Goal: Information Seeking & Learning: Learn about a topic

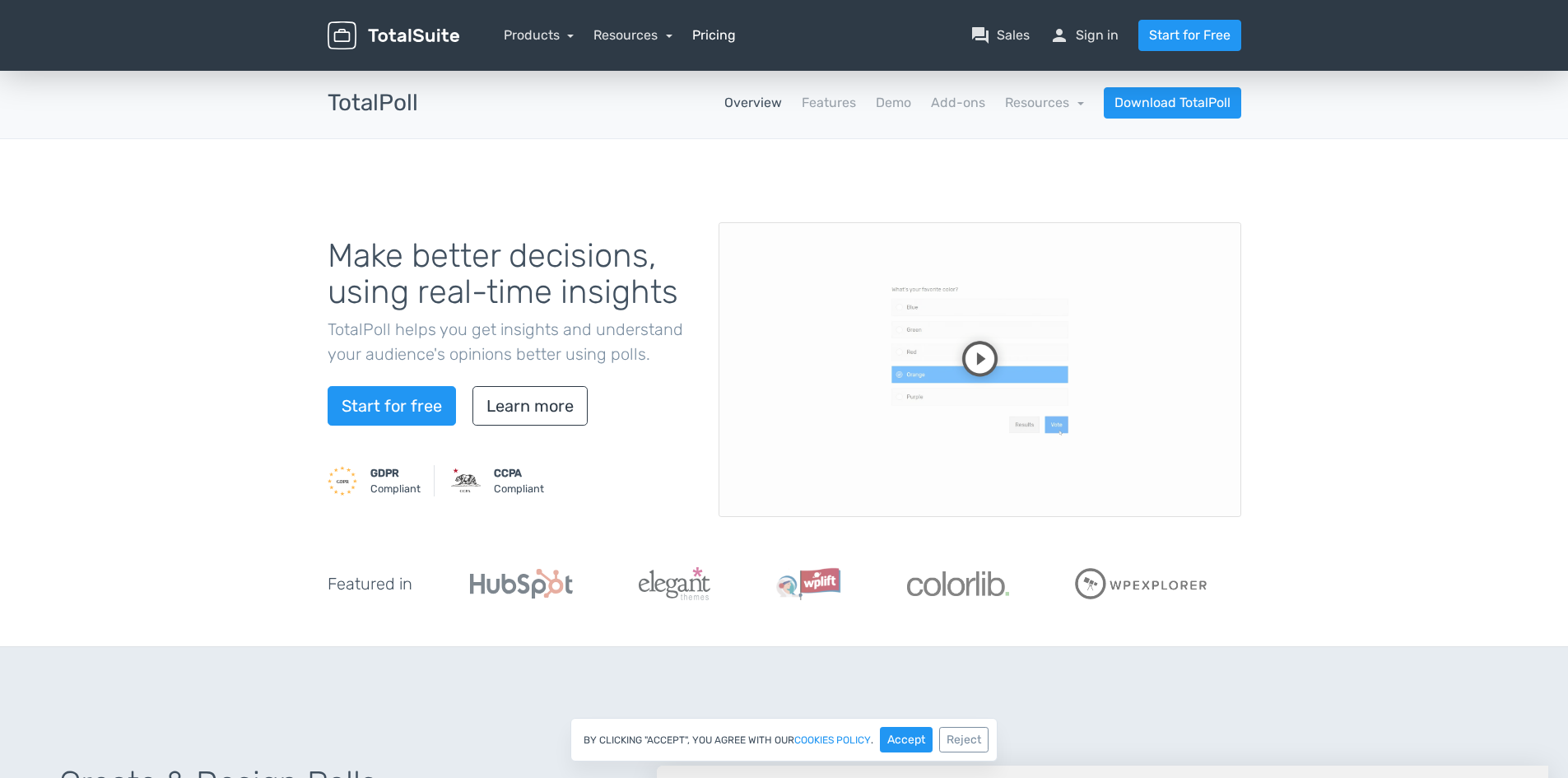
click at [723, 34] on link "Pricing" at bounding box center [714, 35] width 43 height 19
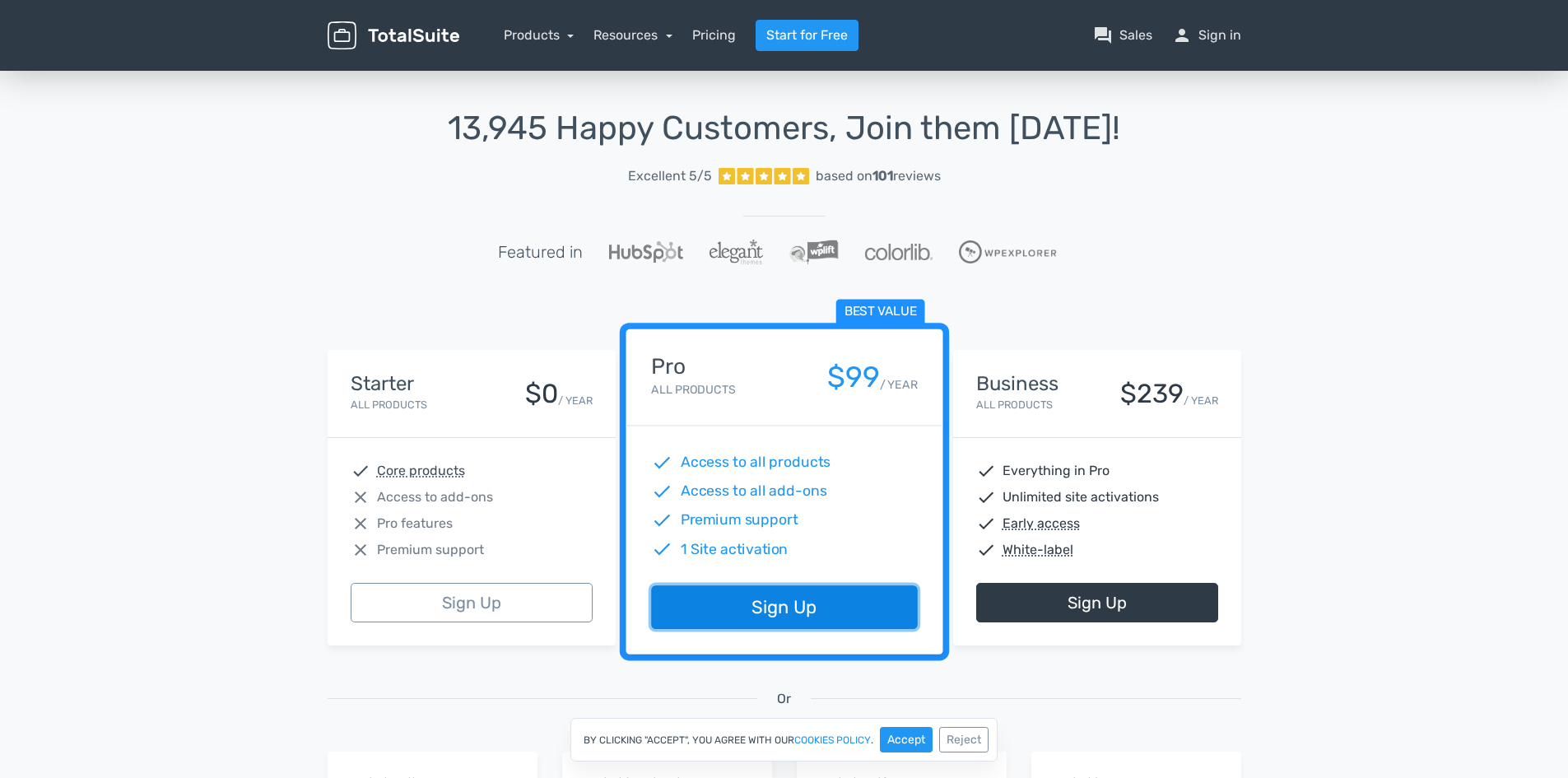
click at [803, 608] on link "Sign Up" at bounding box center [784, 608] width 266 height 43
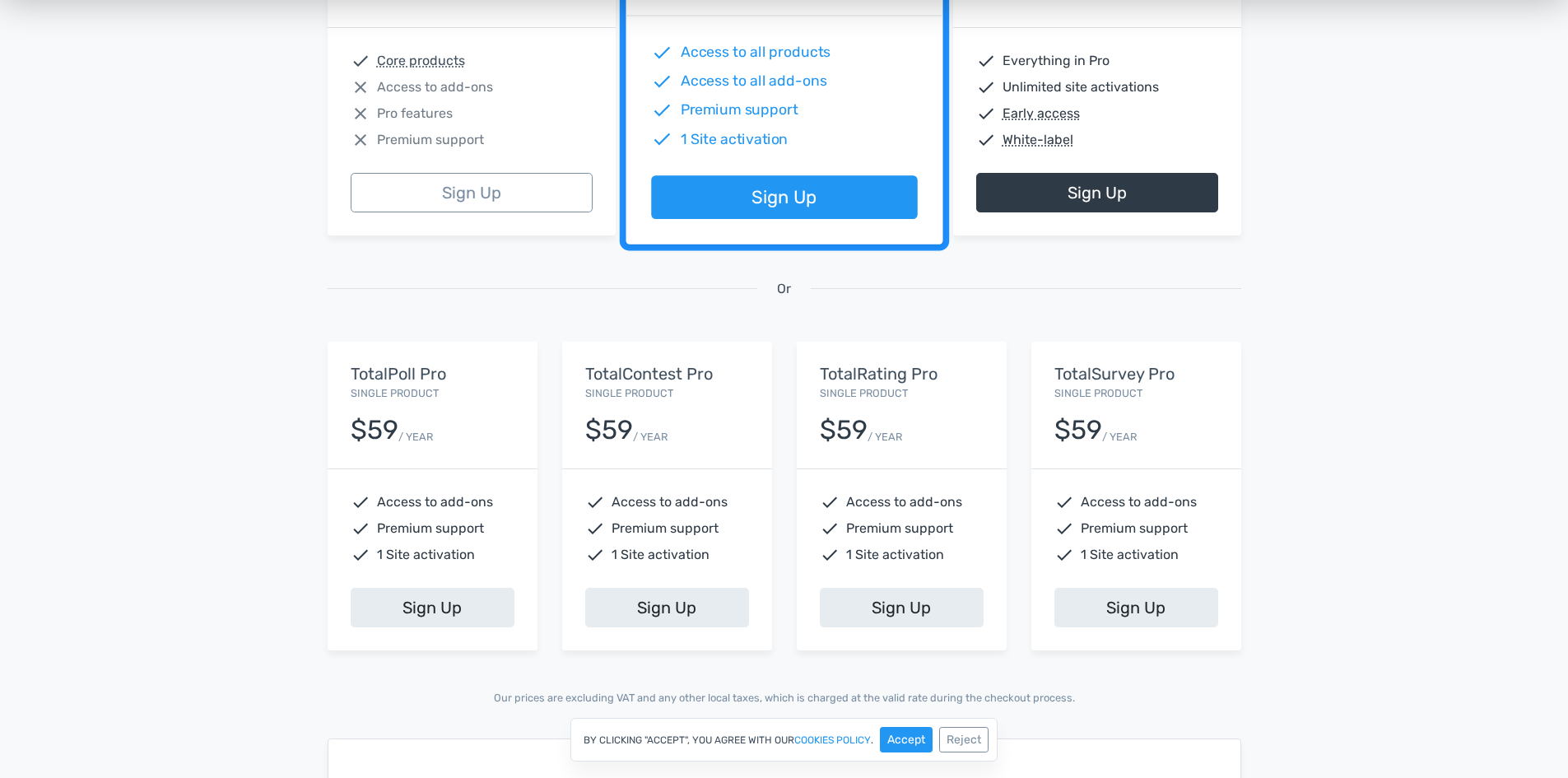
scroll to position [412, 0]
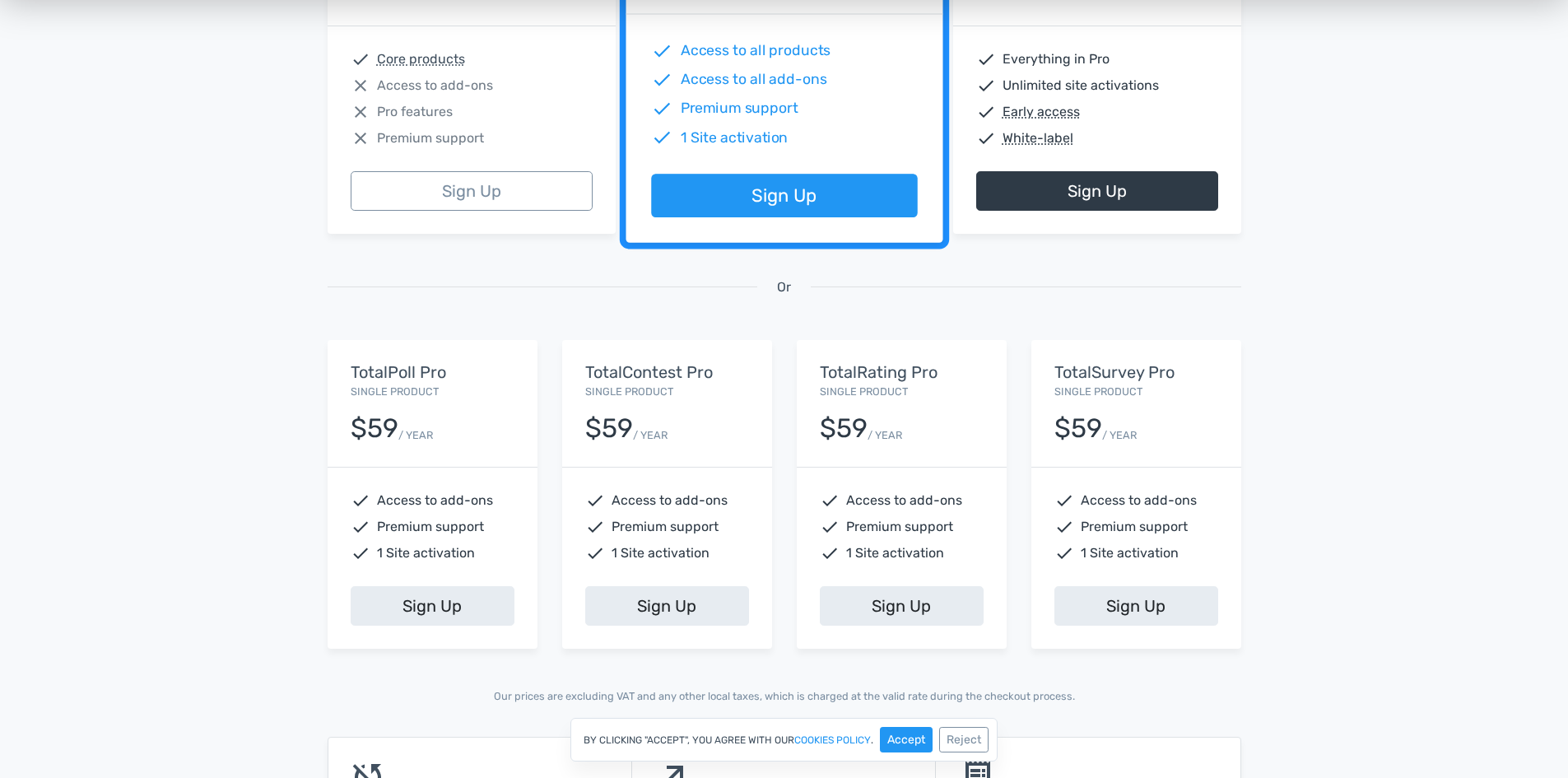
click at [412, 416] on div "$59 / YEAR" at bounding box center [432, 421] width 163 height 42
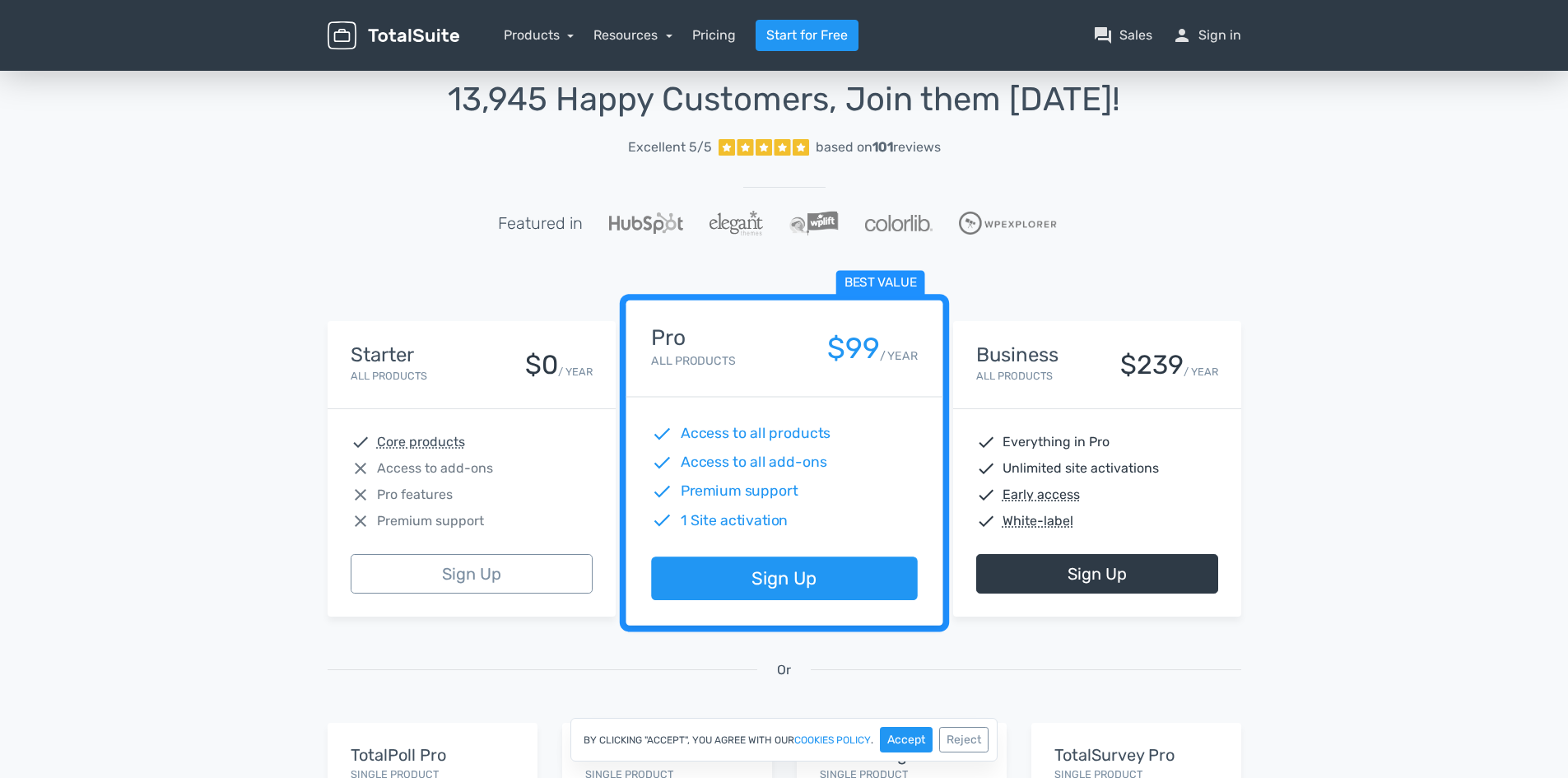
scroll to position [0, 0]
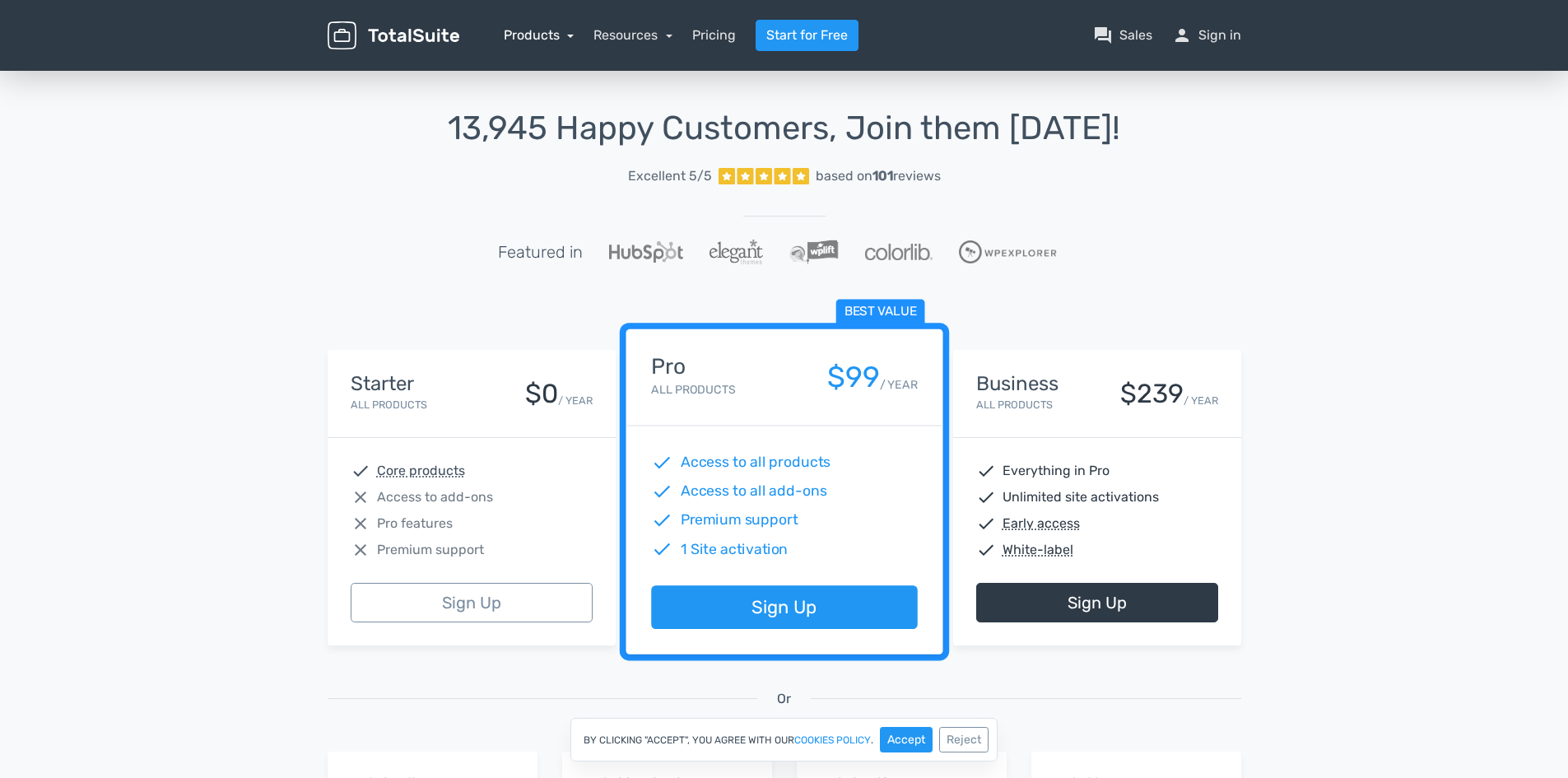
click at [571, 34] on link "Products" at bounding box center [538, 34] width 71 height 16
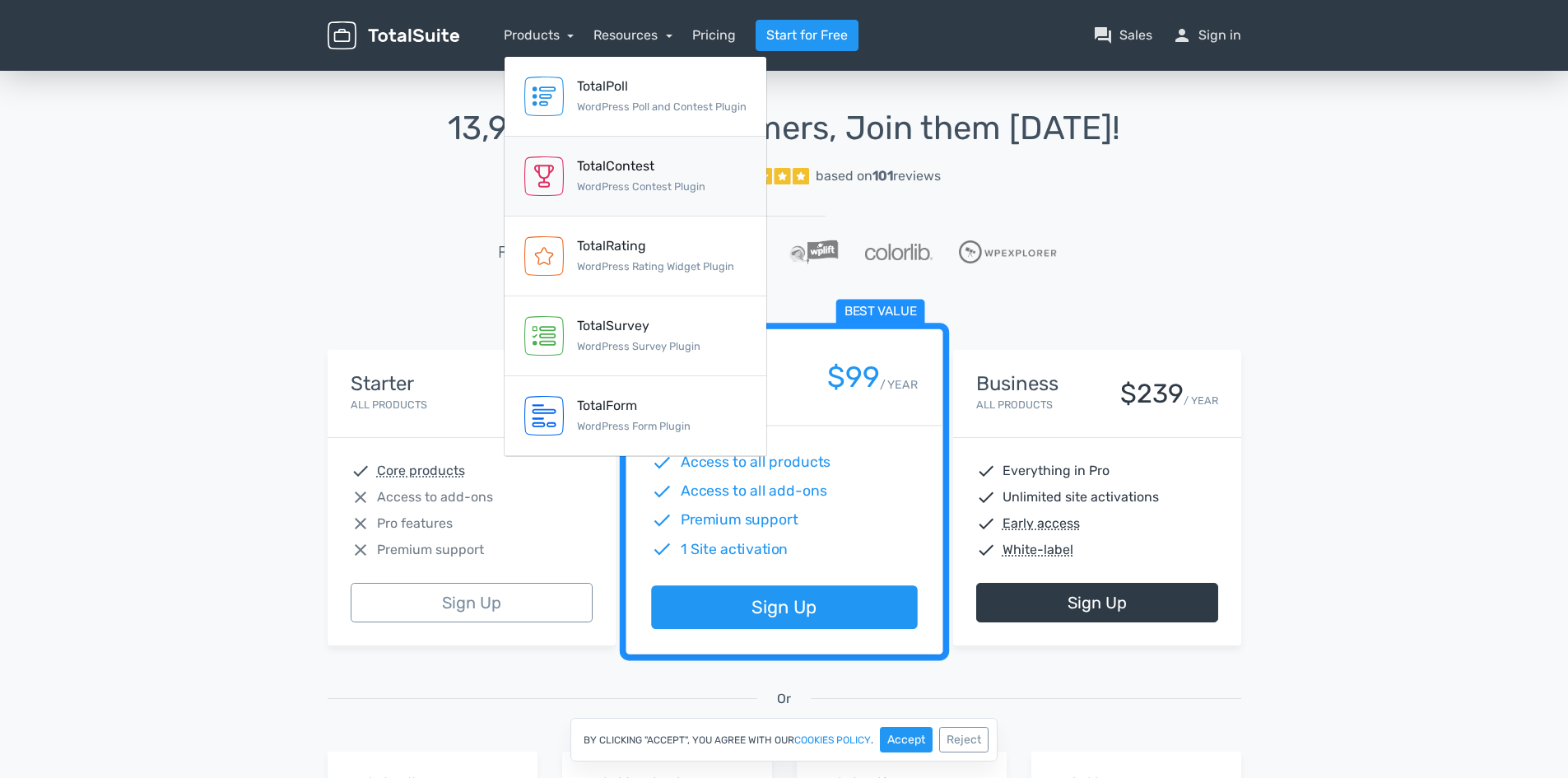
click at [670, 163] on div "TotalContest" at bounding box center [641, 165] width 128 height 19
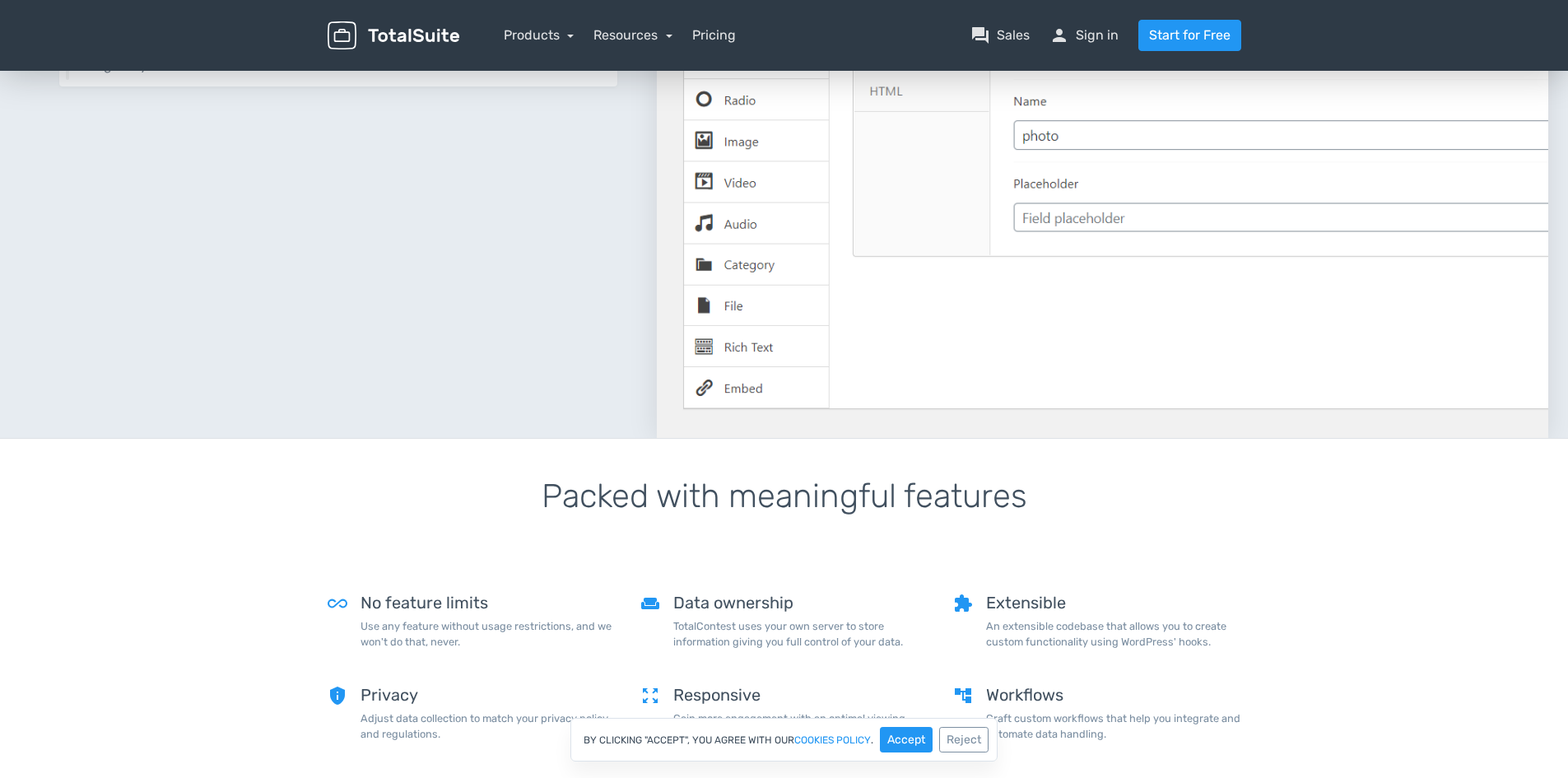
scroll to position [741, 0]
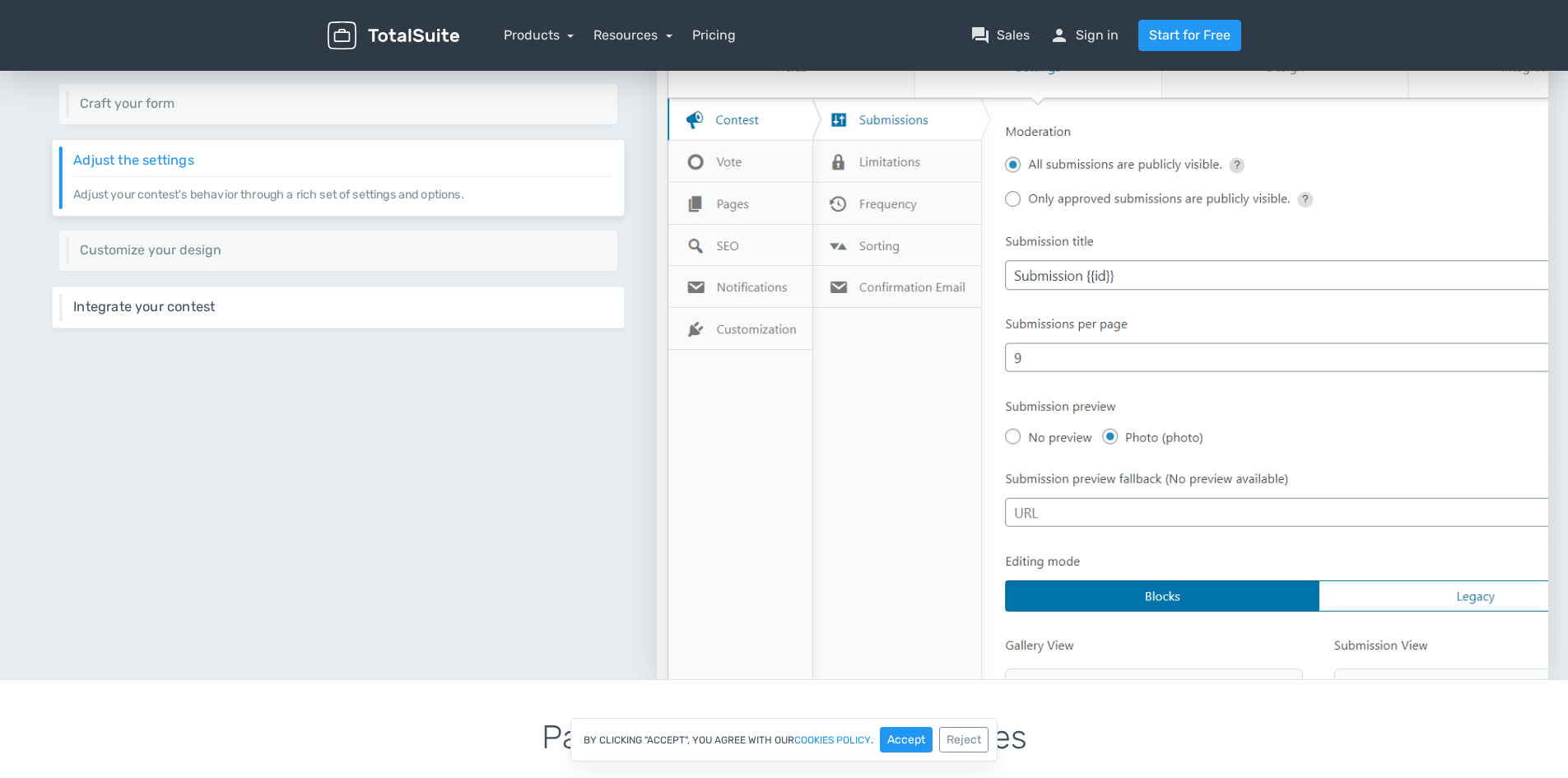
click at [208, 299] on h6 "Integrate your contest" at bounding box center [342, 307] width 538 height 15
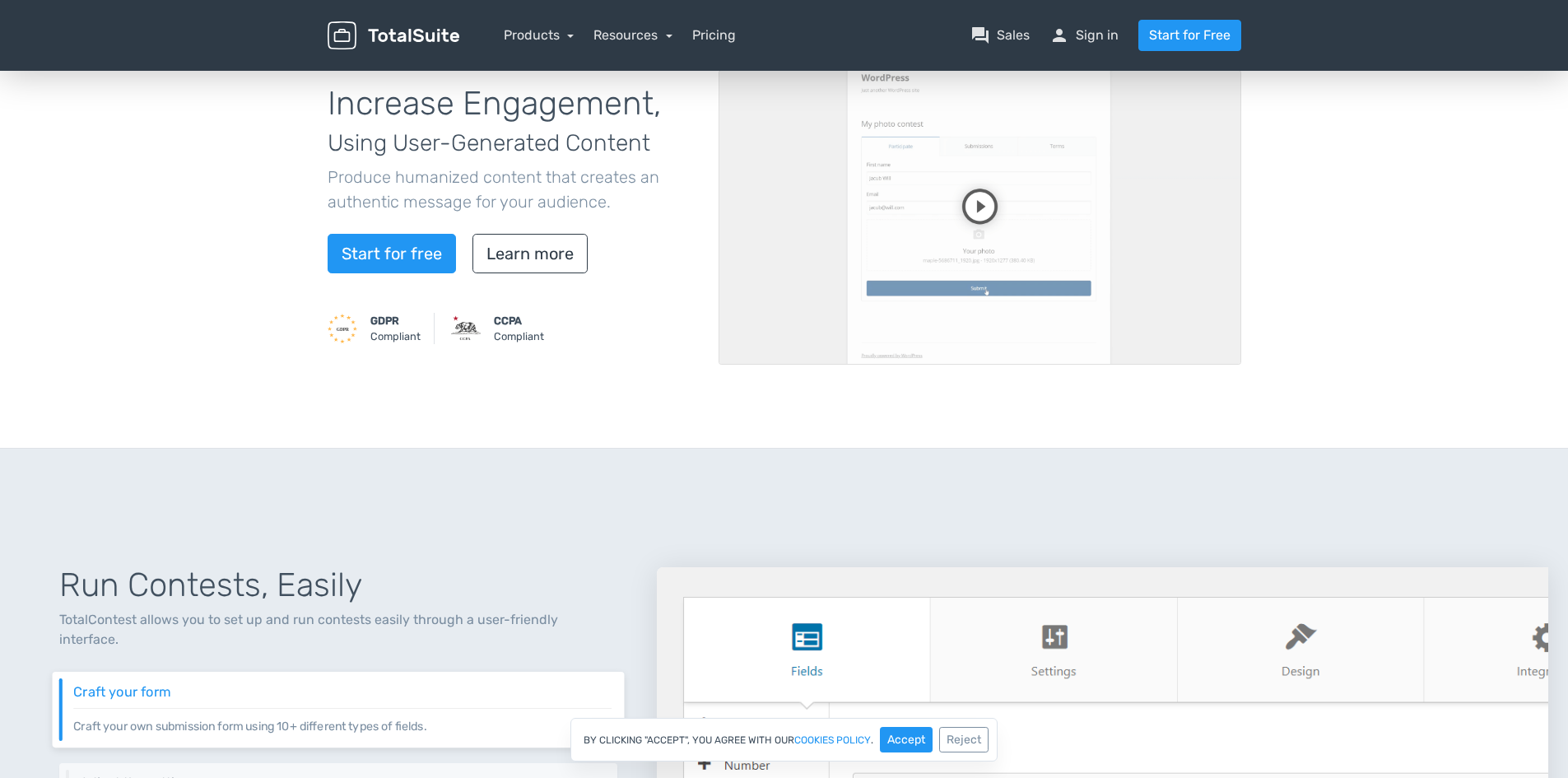
scroll to position [0, 0]
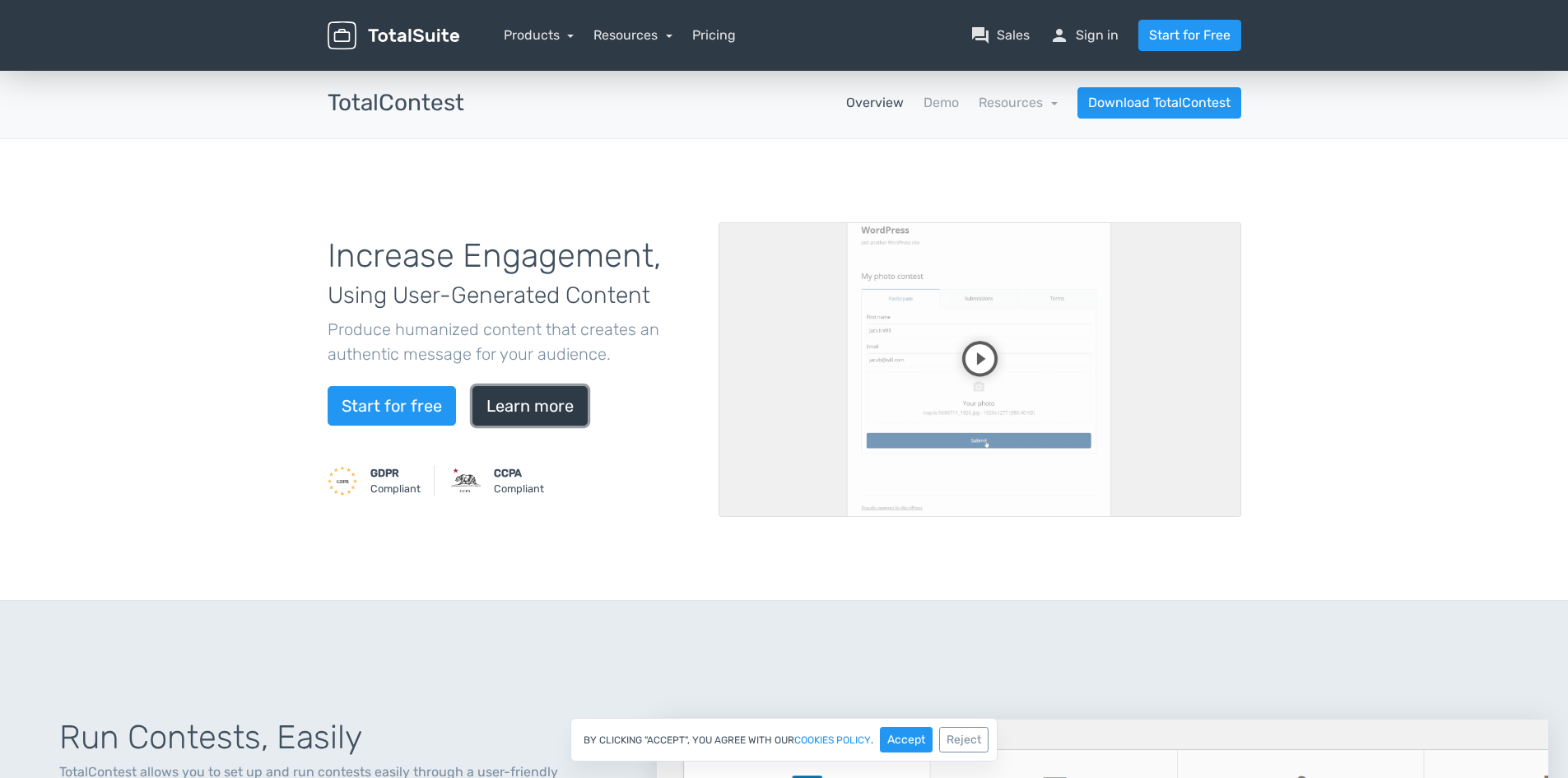
click at [522, 411] on link "Learn more" at bounding box center [530, 406] width 115 height 40
click at [944, 102] on link "Demo" at bounding box center [941, 103] width 35 height 19
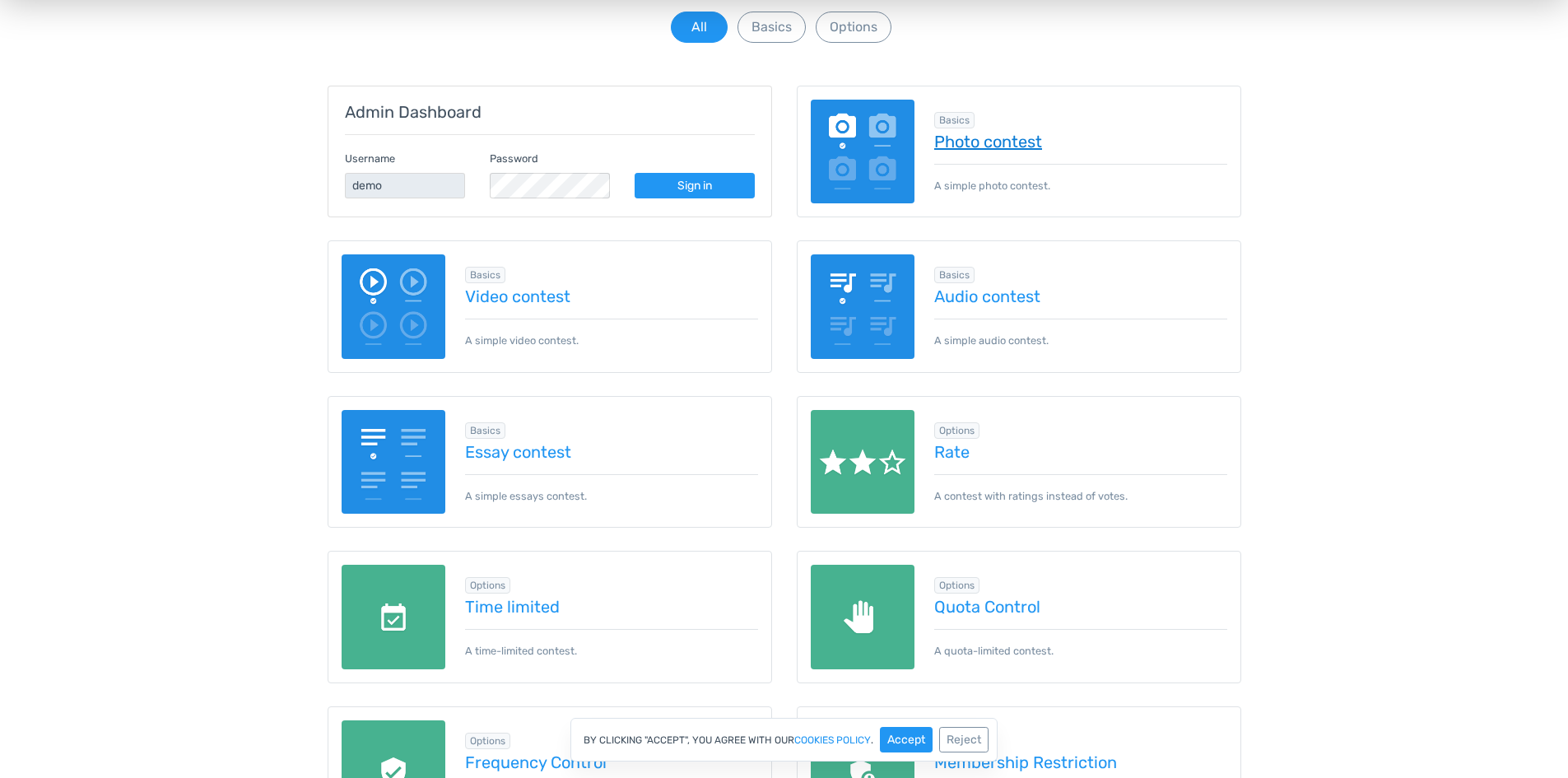
scroll to position [247, 0]
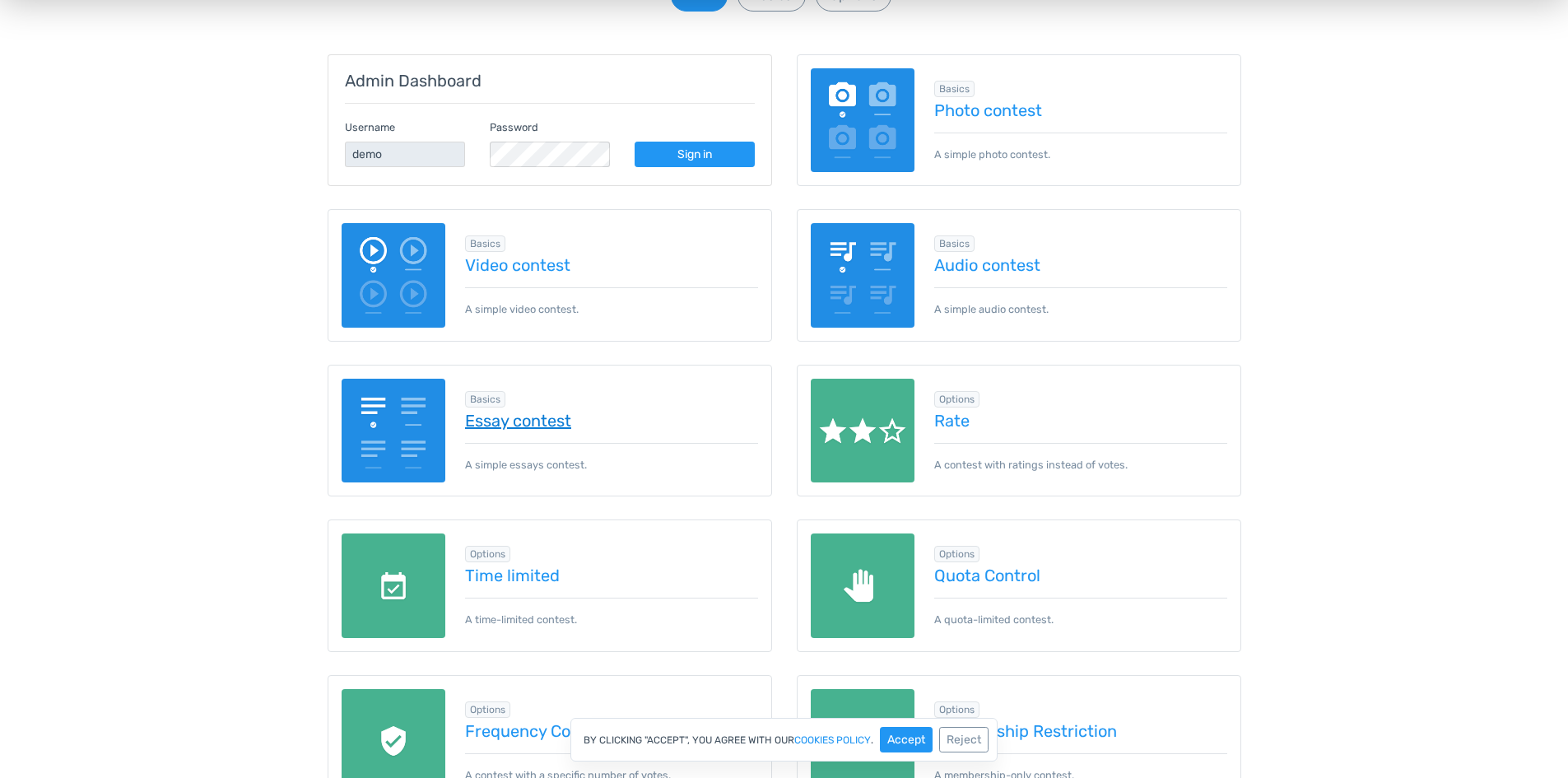
click at [522, 425] on link "Essay contest" at bounding box center [611, 421] width 293 height 18
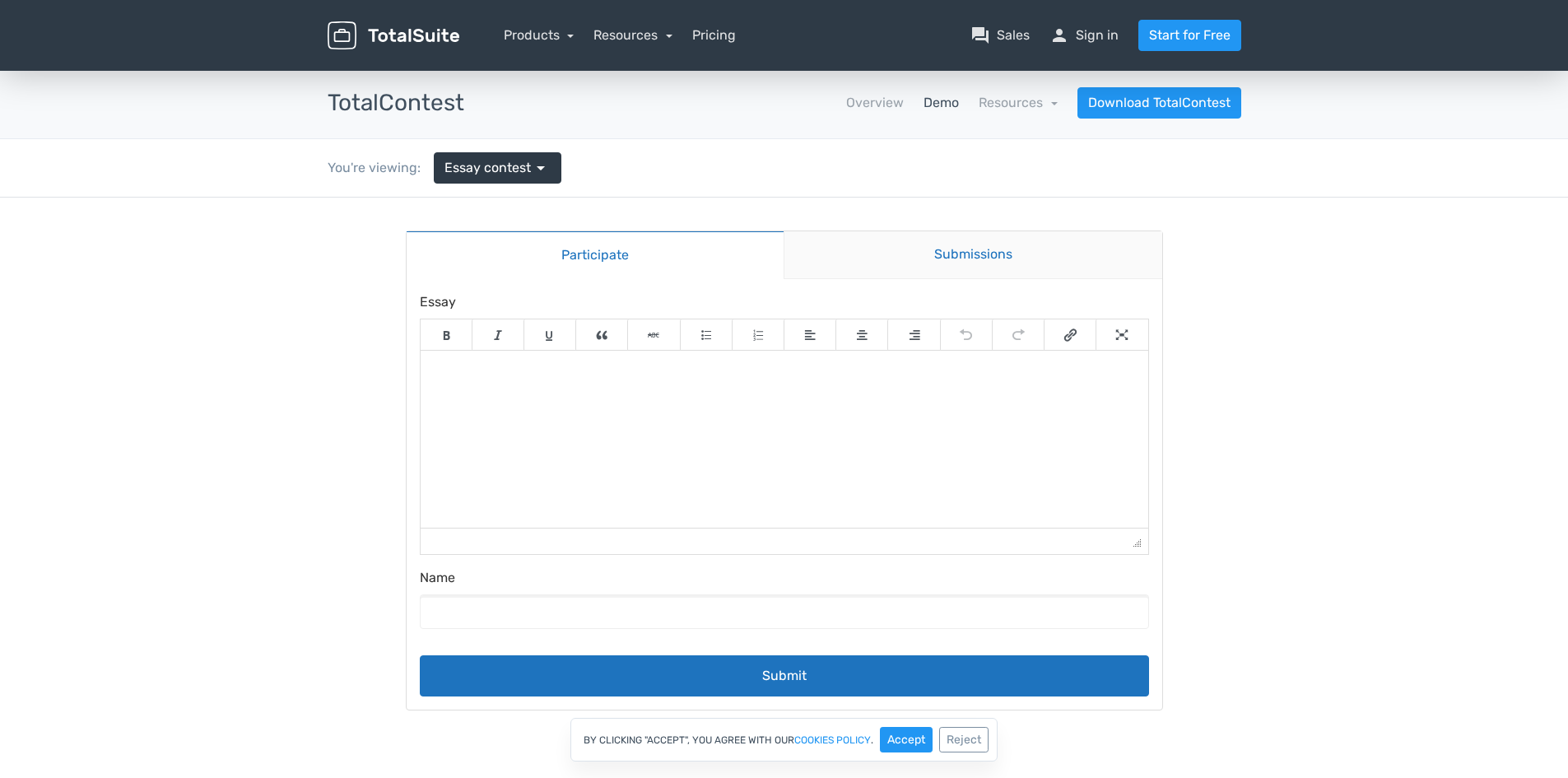
click at [956, 233] on link "Submissions" at bounding box center [973, 255] width 379 height 48
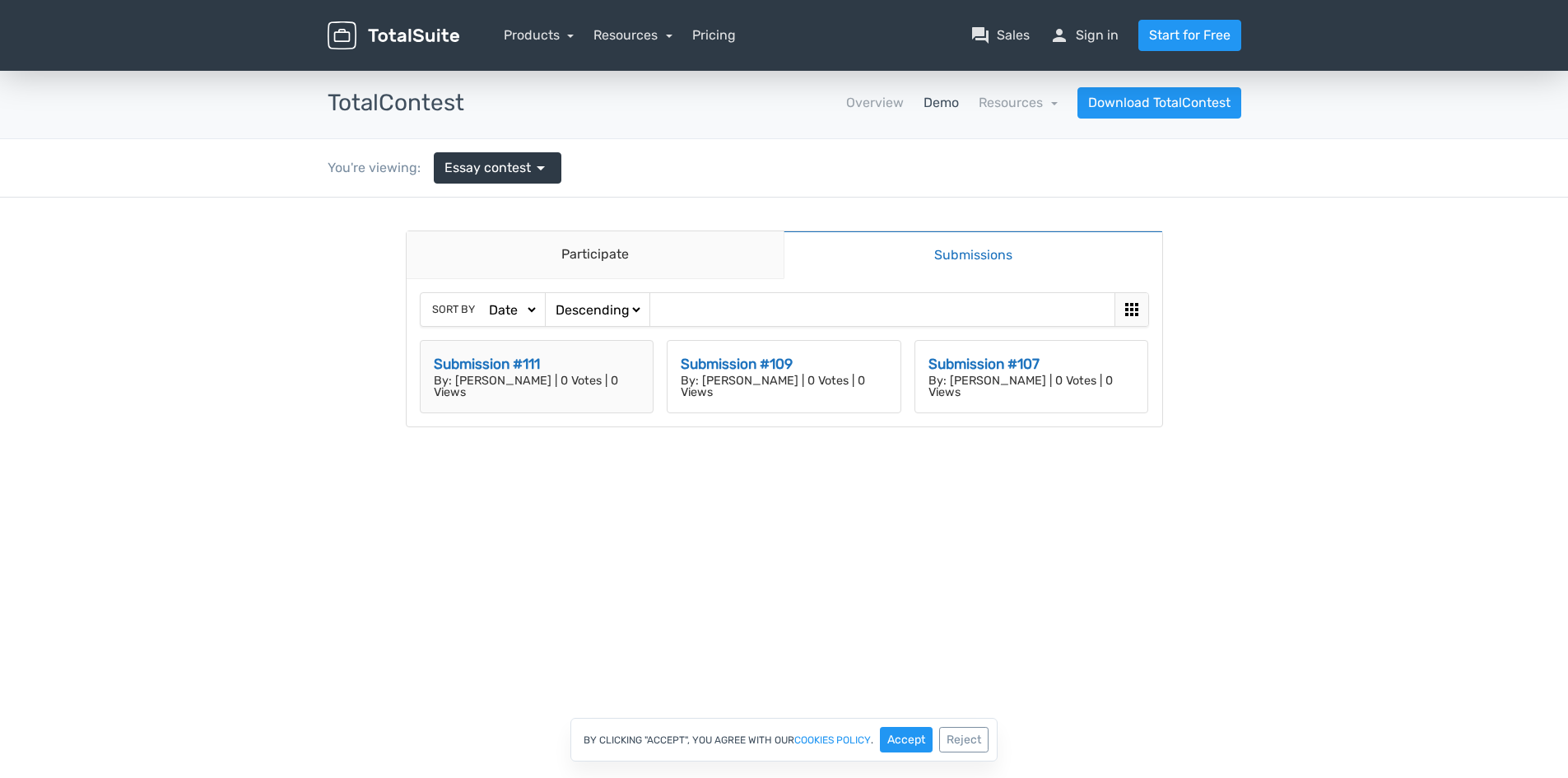
click at [535, 386] on p "By: Tim | 0 Votes | 0 Views" at bounding box center [537, 387] width 207 height 24
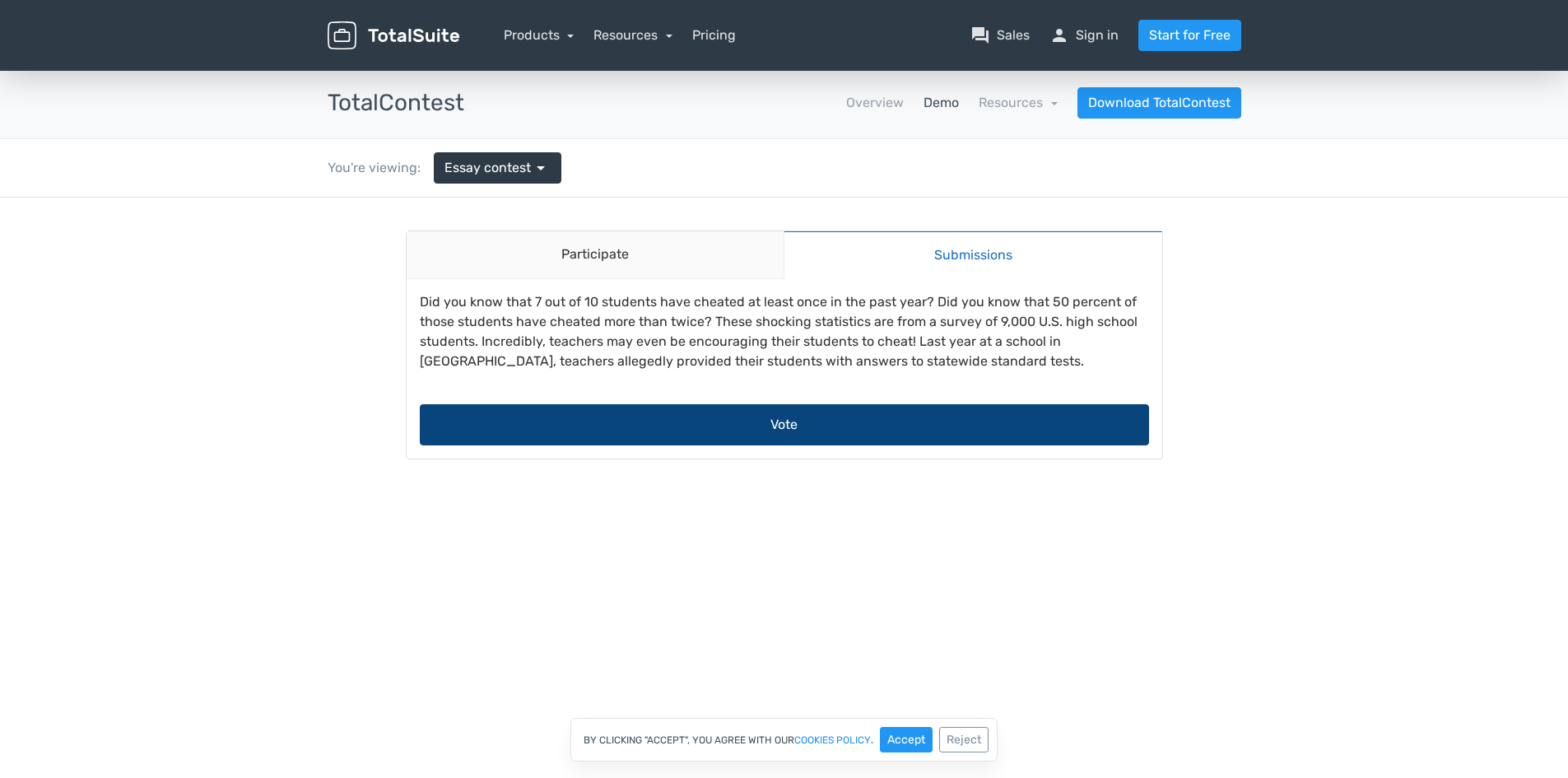
click at [778, 424] on button "Vote" at bounding box center [785, 425] width 730 height 42
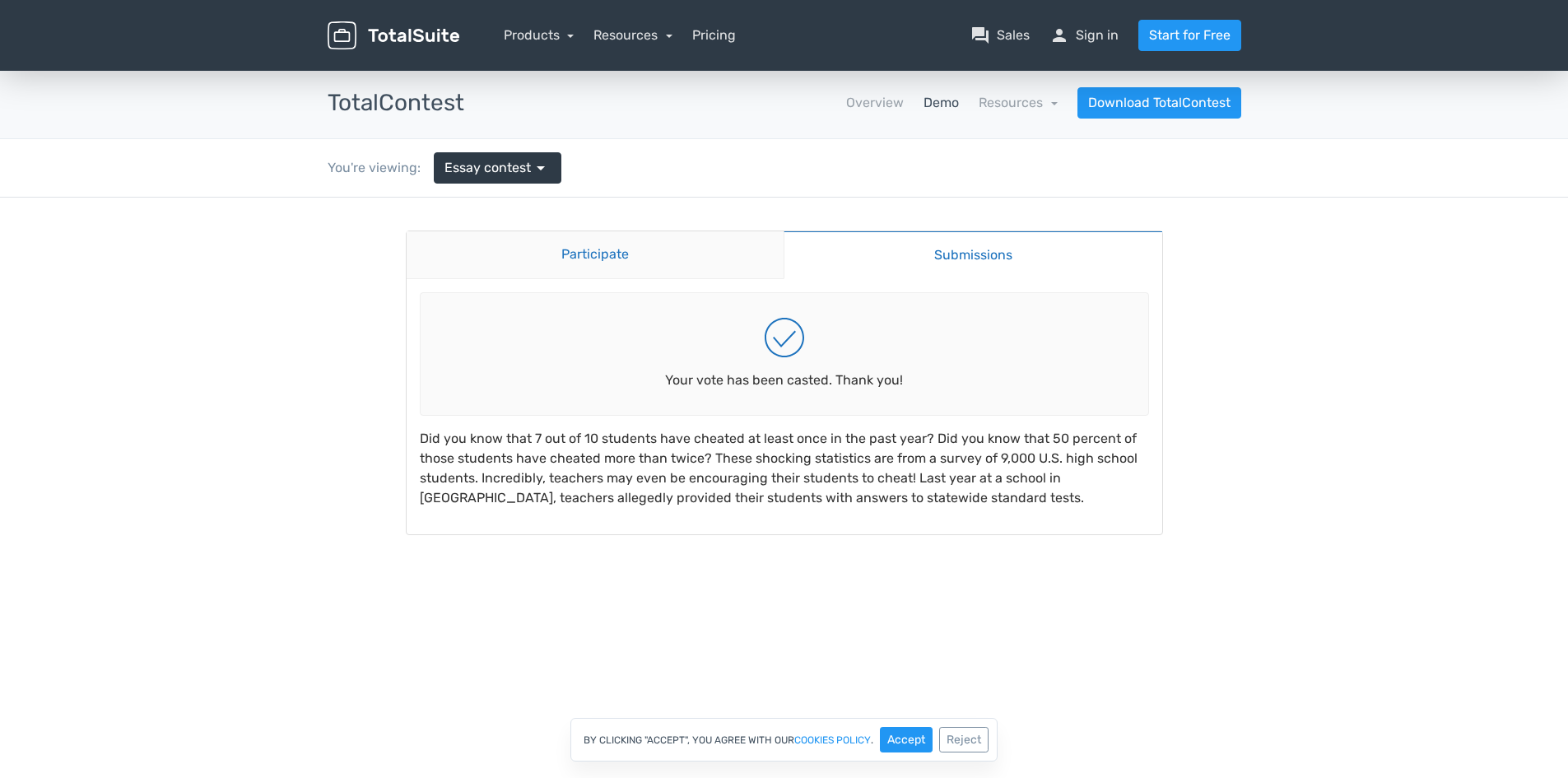
click at [684, 262] on link "Participate" at bounding box center [595, 255] width 378 height 48
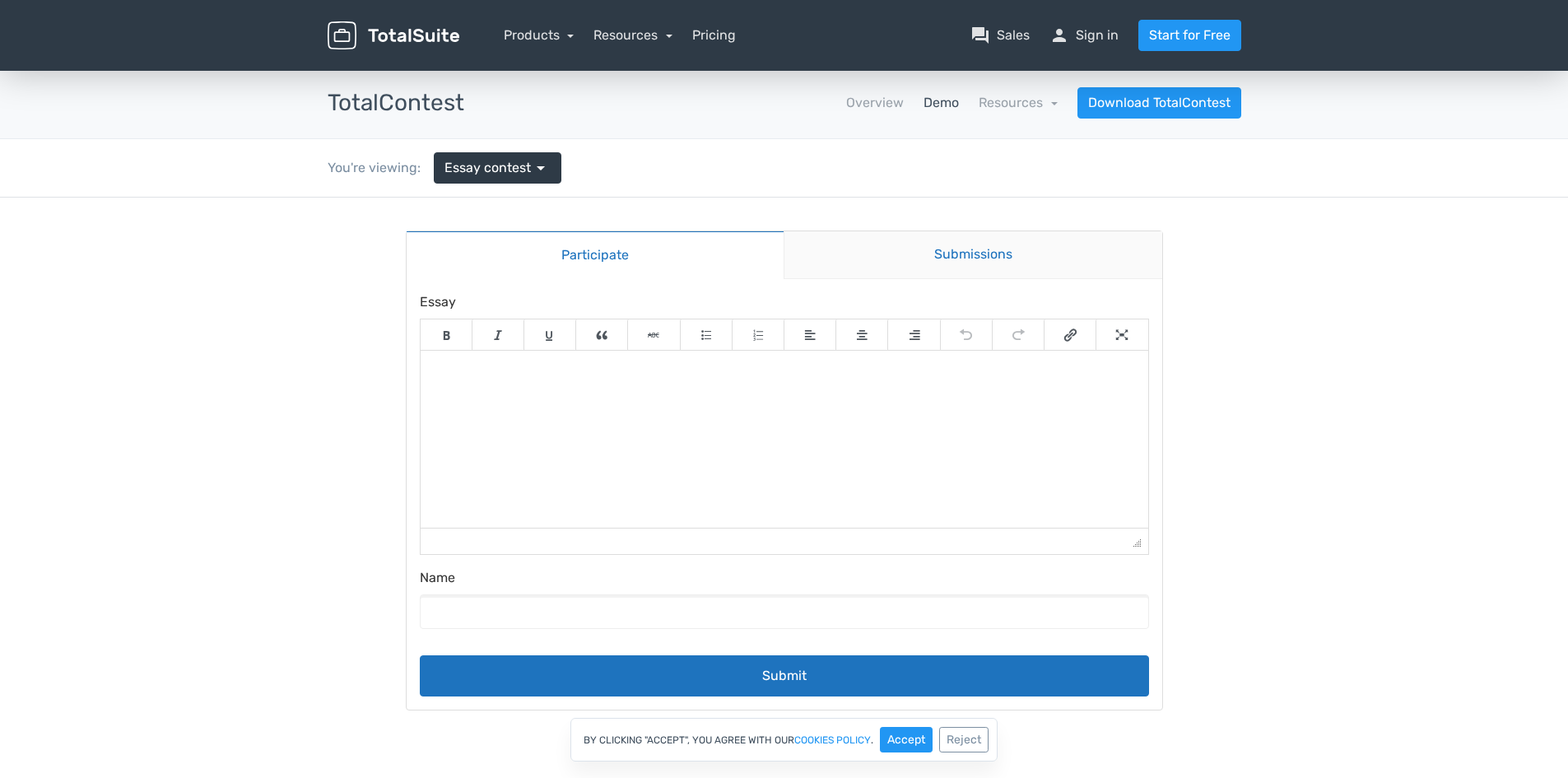
click at [984, 238] on link "Submissions" at bounding box center [973, 255] width 379 height 48
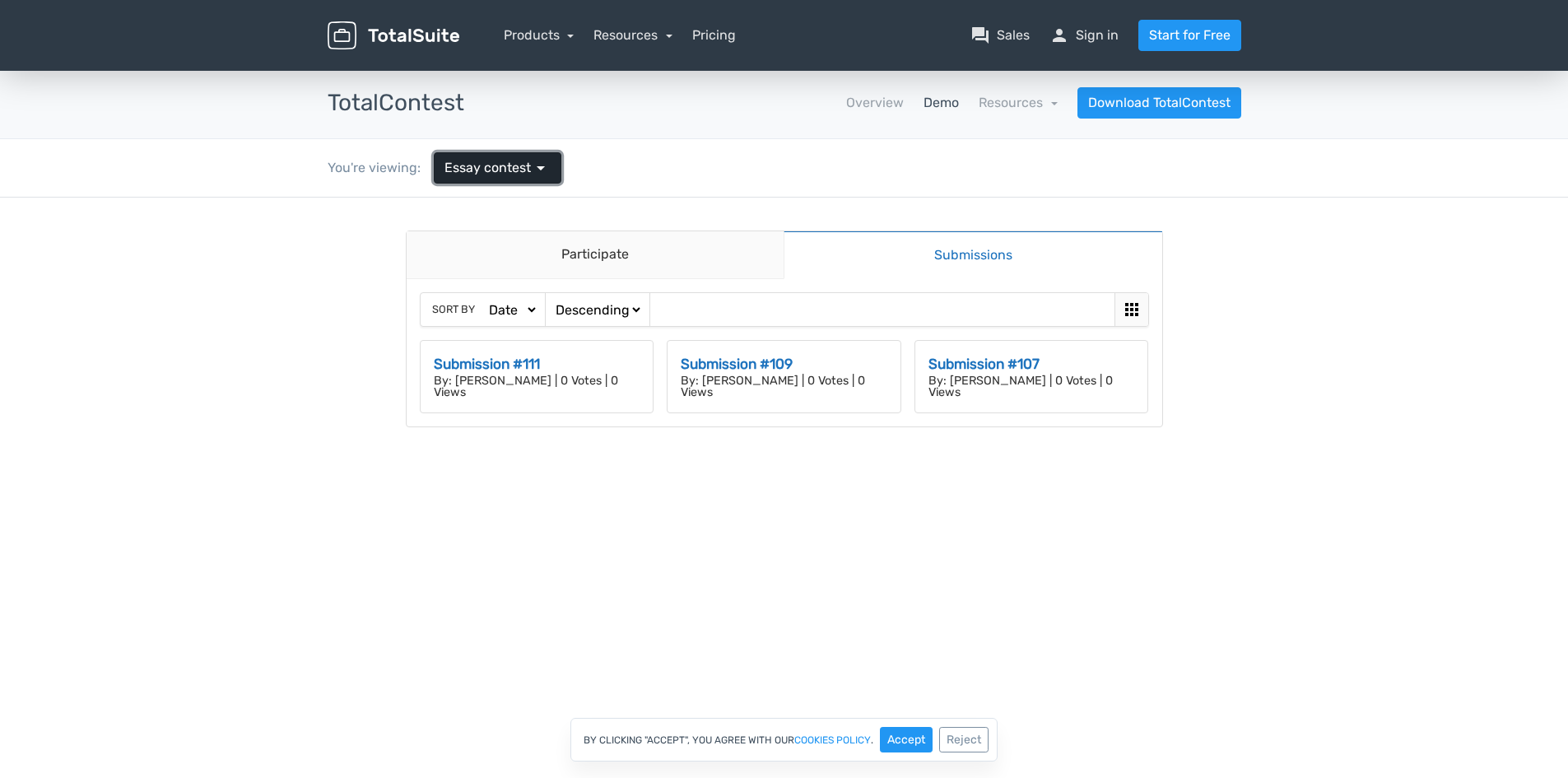
click at [504, 171] on span "Essay contest" at bounding box center [488, 167] width 87 height 19
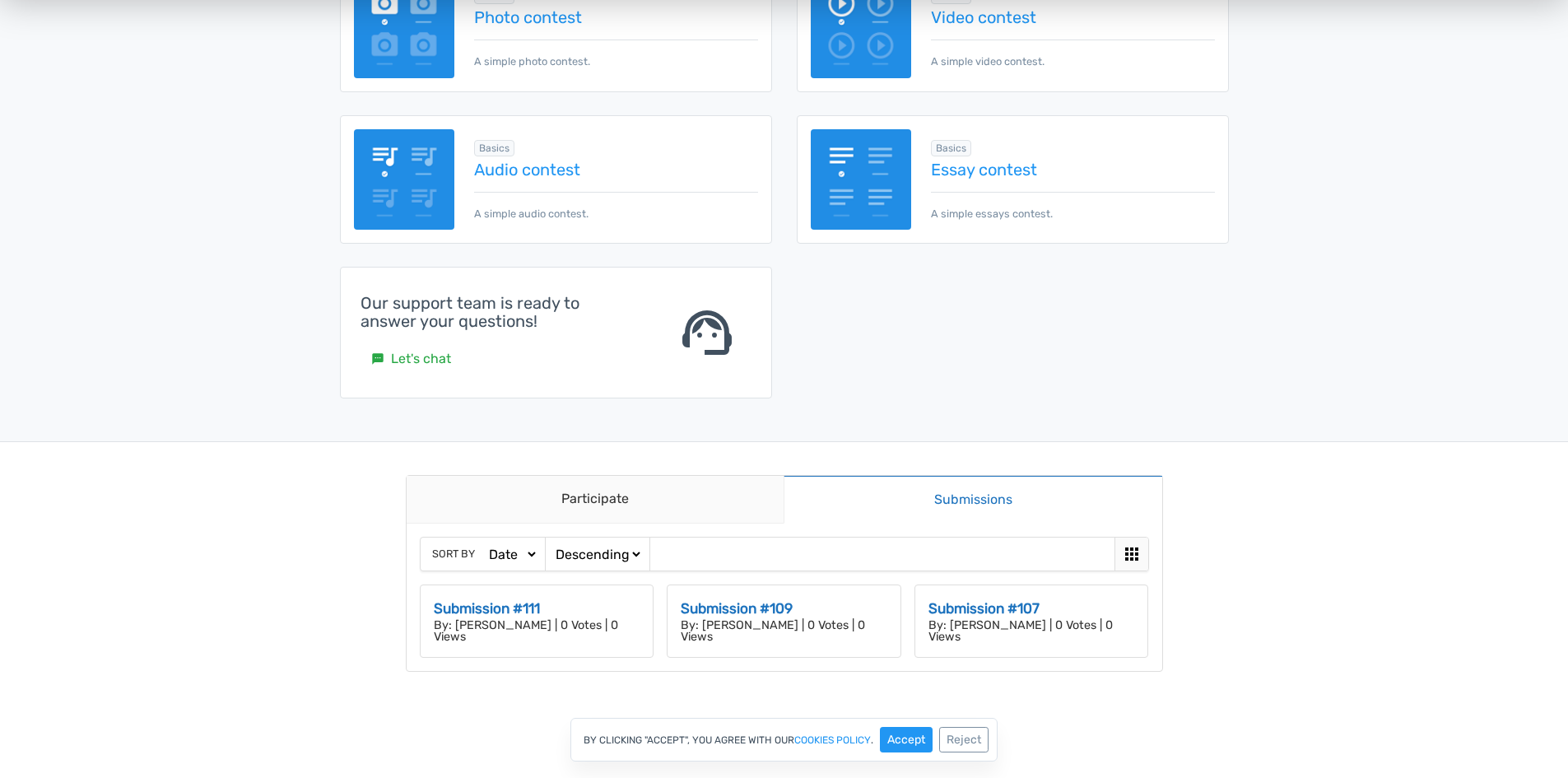
scroll to position [82, 0]
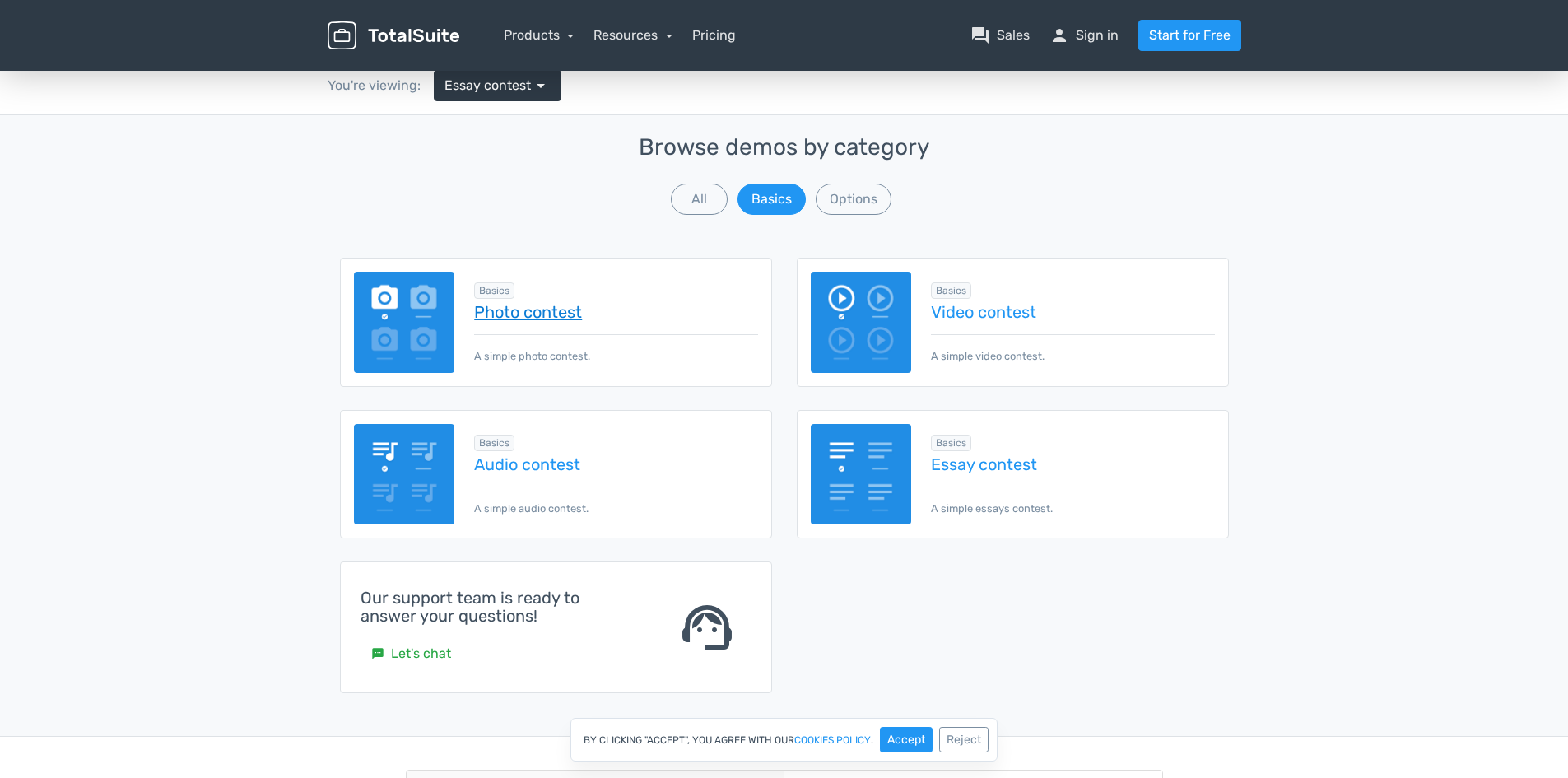
click at [536, 310] on link "Photo contest" at bounding box center [615, 312] width 283 height 18
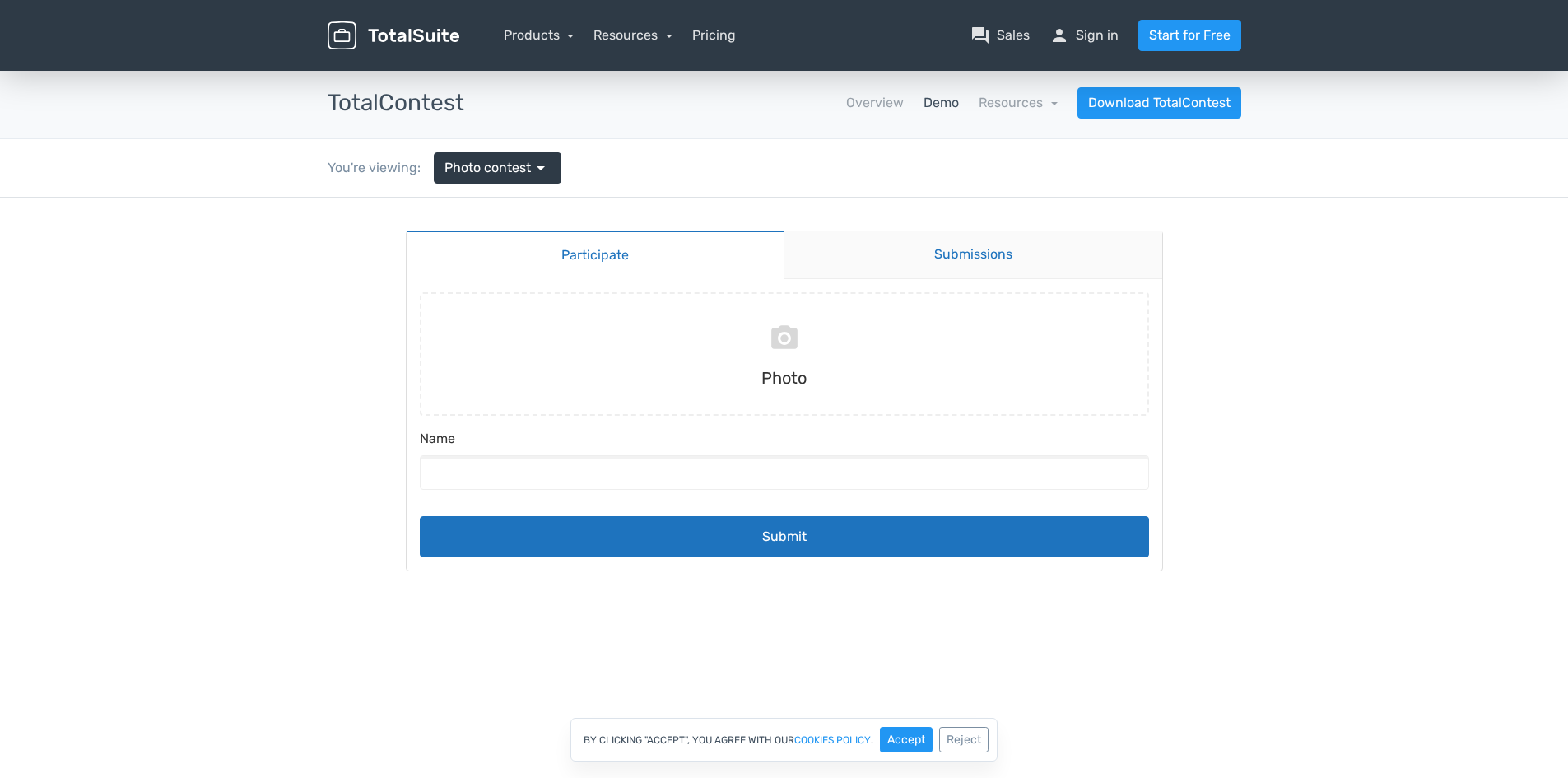
click at [913, 259] on link "Submissions" at bounding box center [973, 255] width 379 height 48
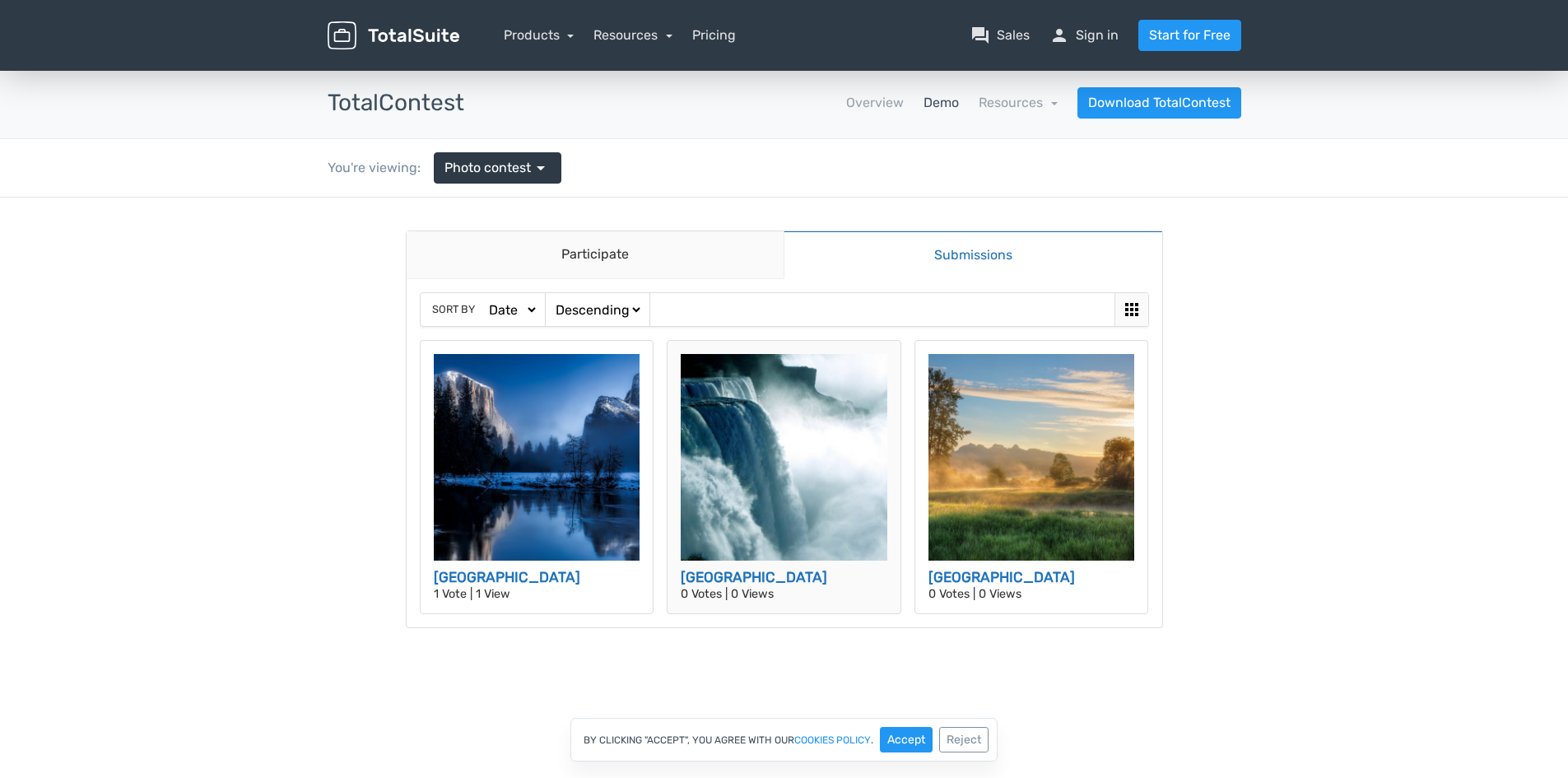
click at [795, 514] on img at bounding box center [784, 457] width 207 height 207
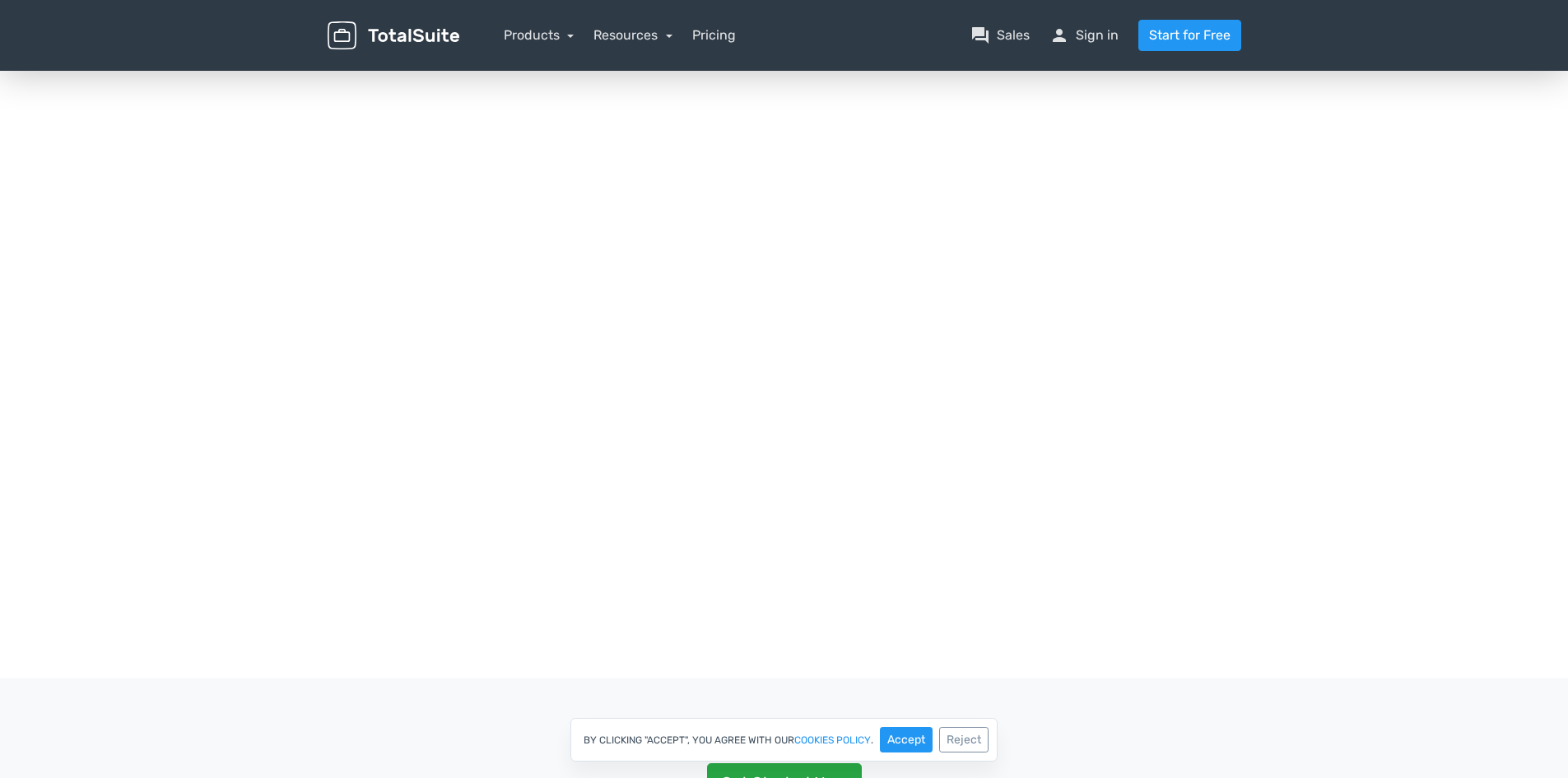
scroll to position [412, 0]
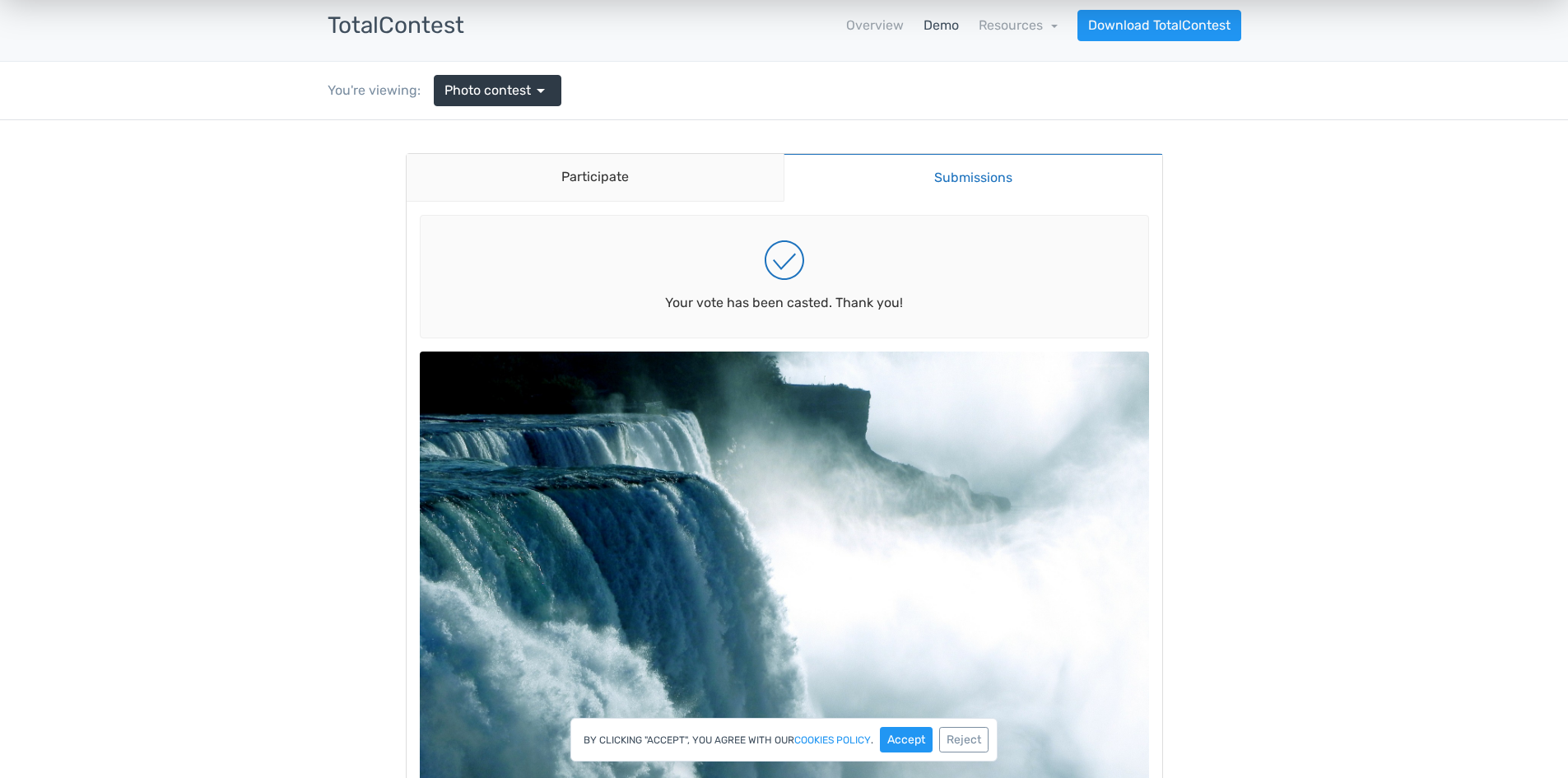
scroll to position [0, 0]
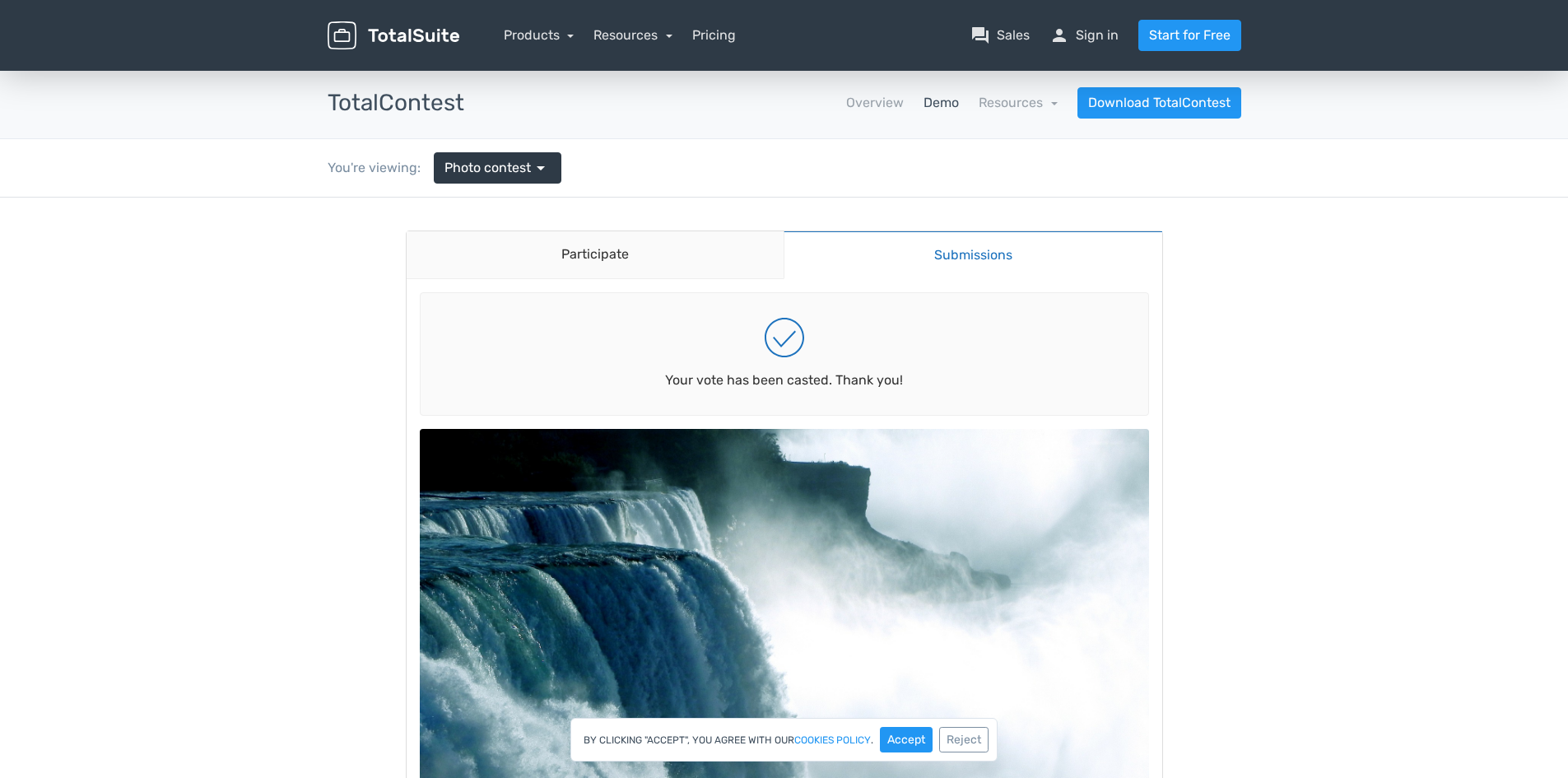
click at [951, 261] on link "Submissions" at bounding box center [973, 255] width 379 height 49
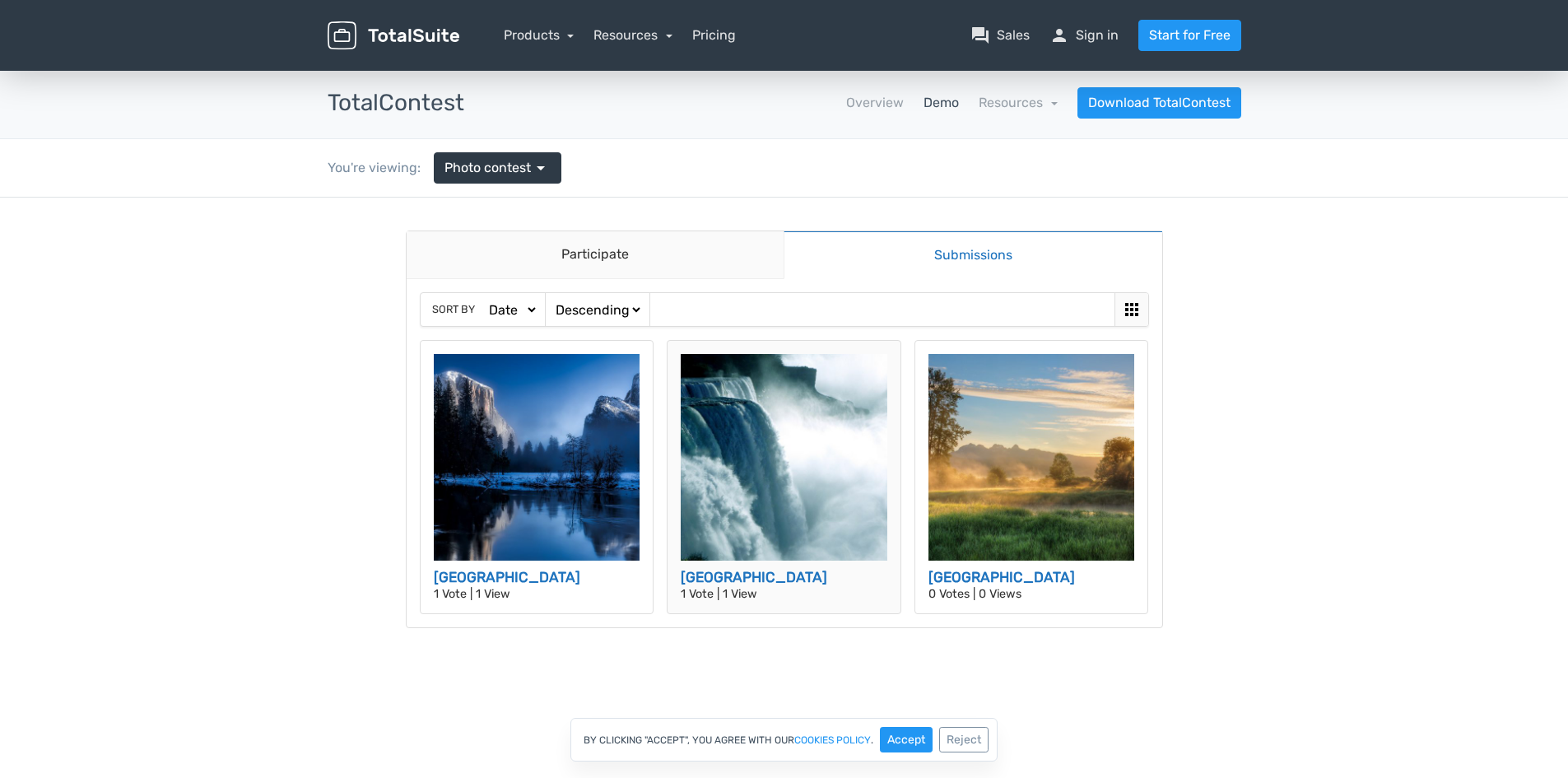
click at [797, 442] on img at bounding box center [784, 457] width 207 height 207
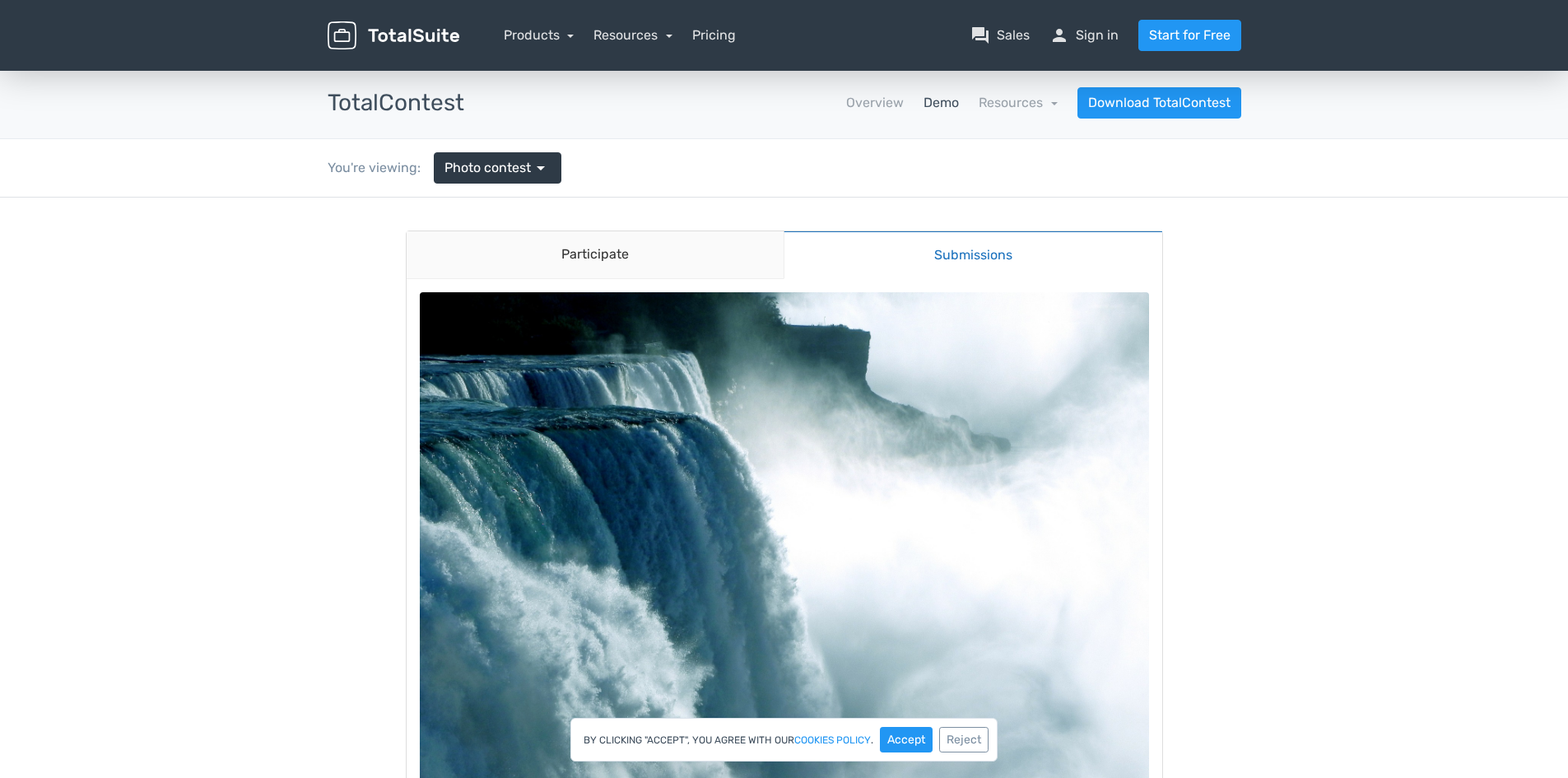
click at [952, 261] on link "Submissions" at bounding box center [973, 255] width 379 height 49
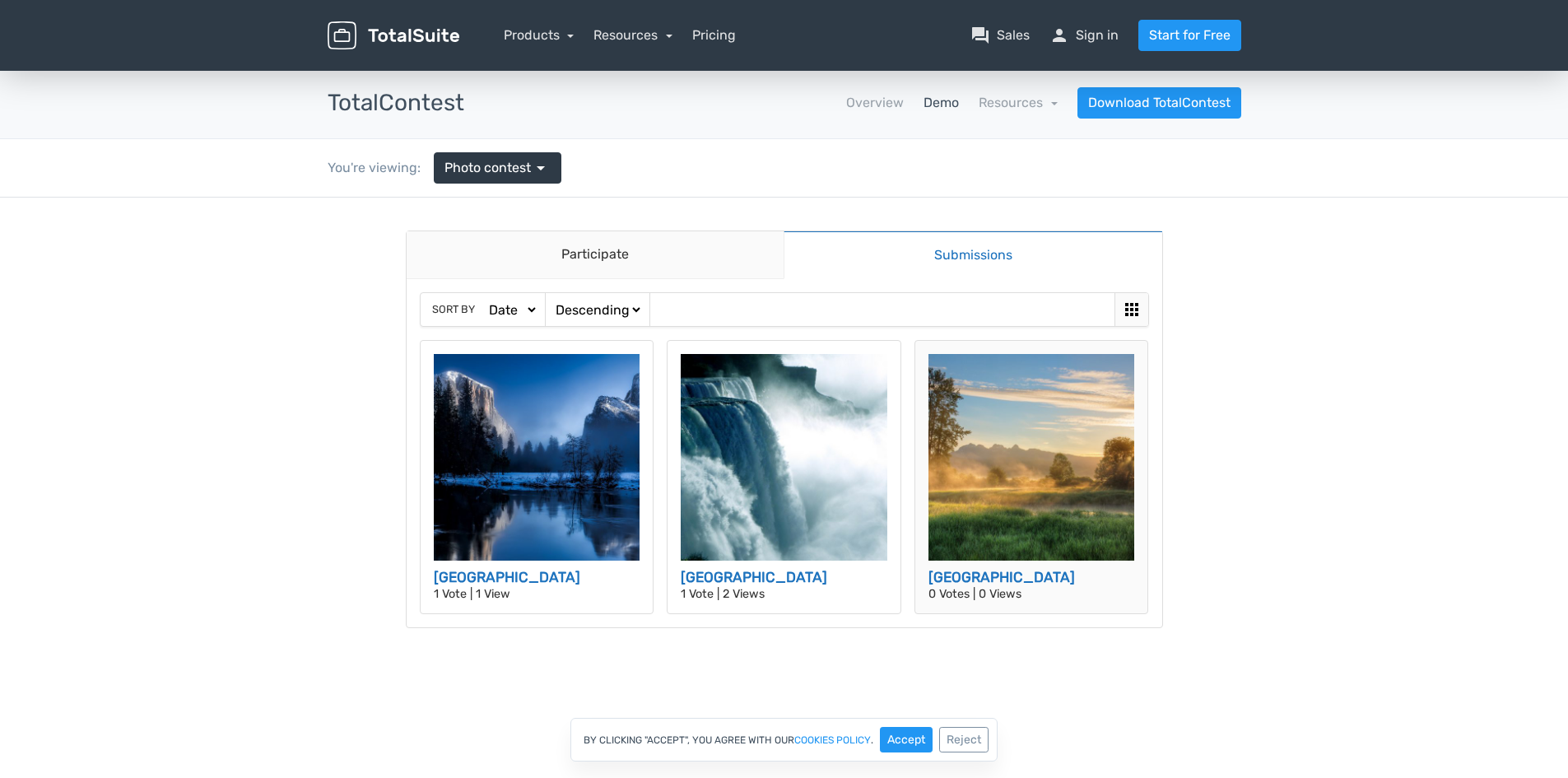
click at [1007, 499] on img at bounding box center [1031, 457] width 207 height 207
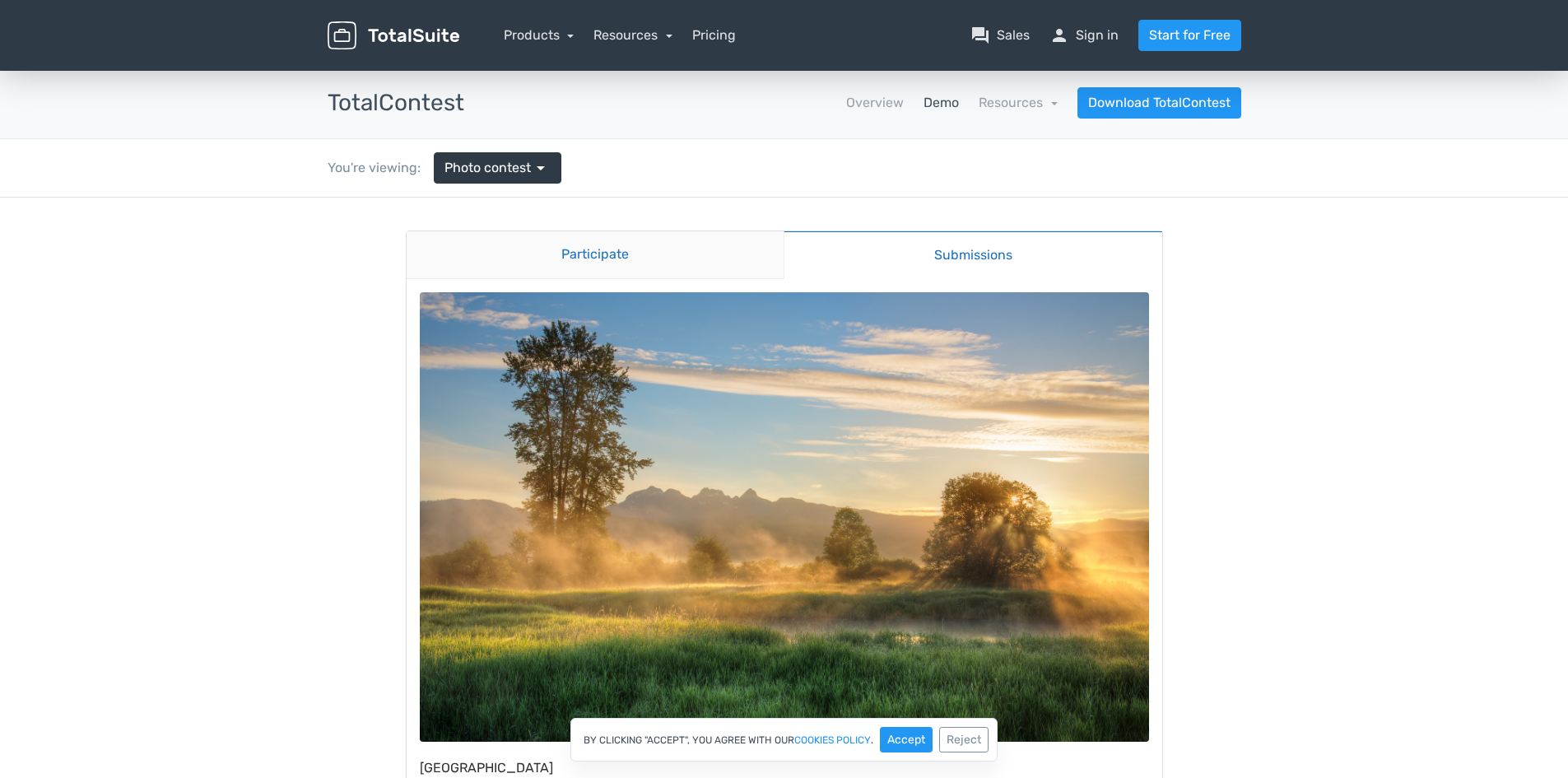
click at [609, 254] on link "Participate" at bounding box center [595, 255] width 378 height 48
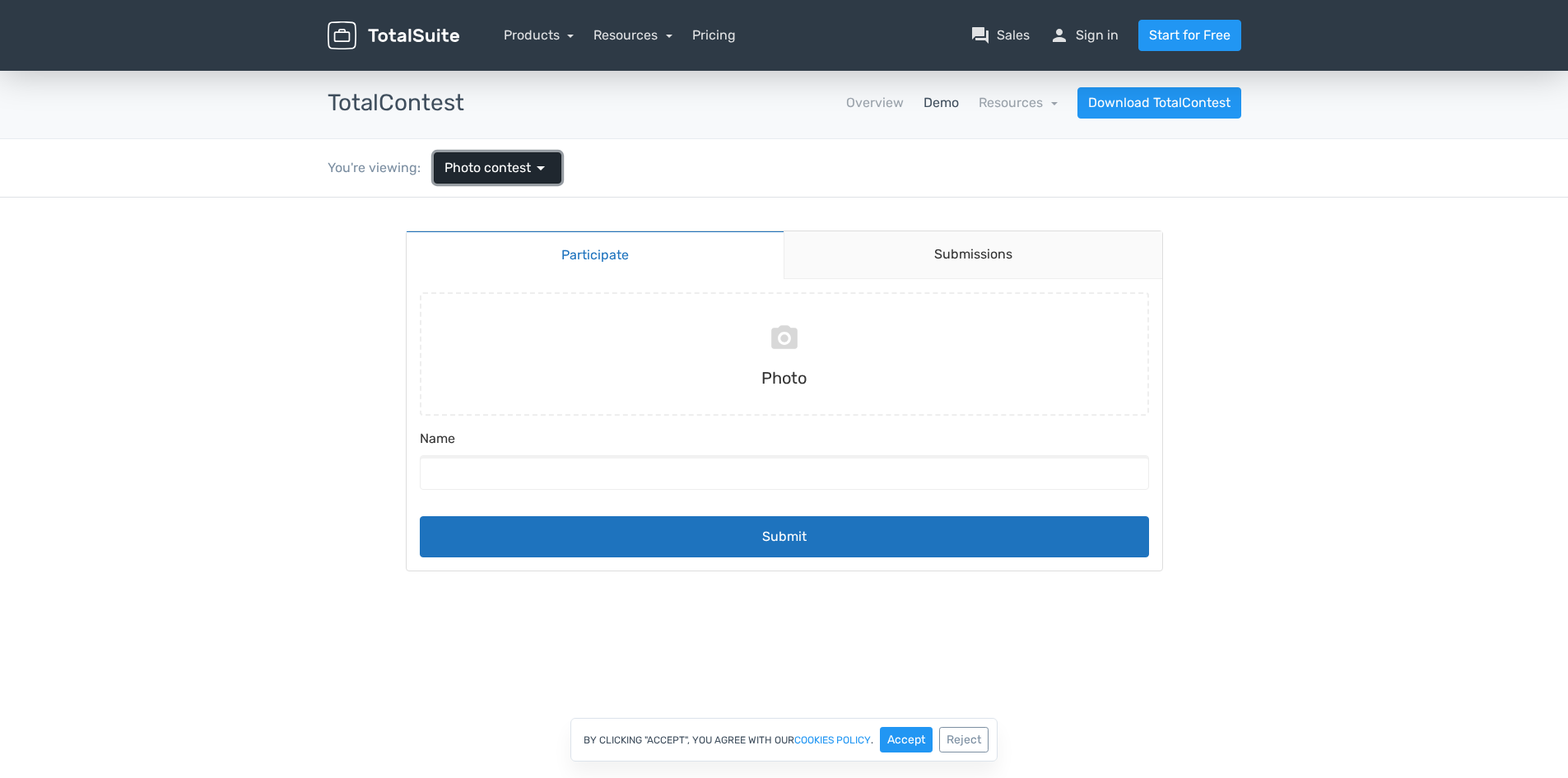
click at [512, 164] on span "Photo contest" at bounding box center [488, 167] width 87 height 19
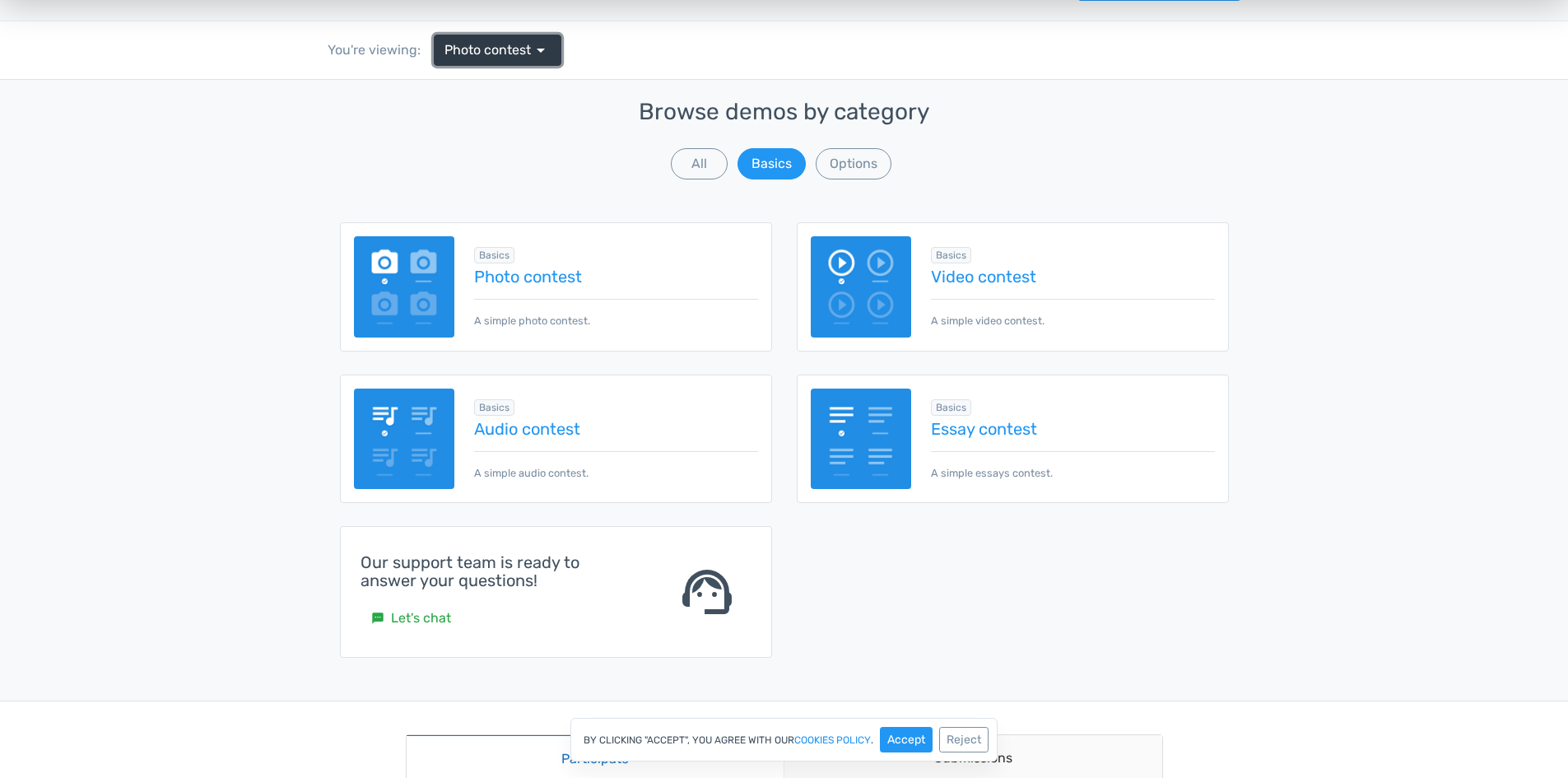
scroll to position [82, 0]
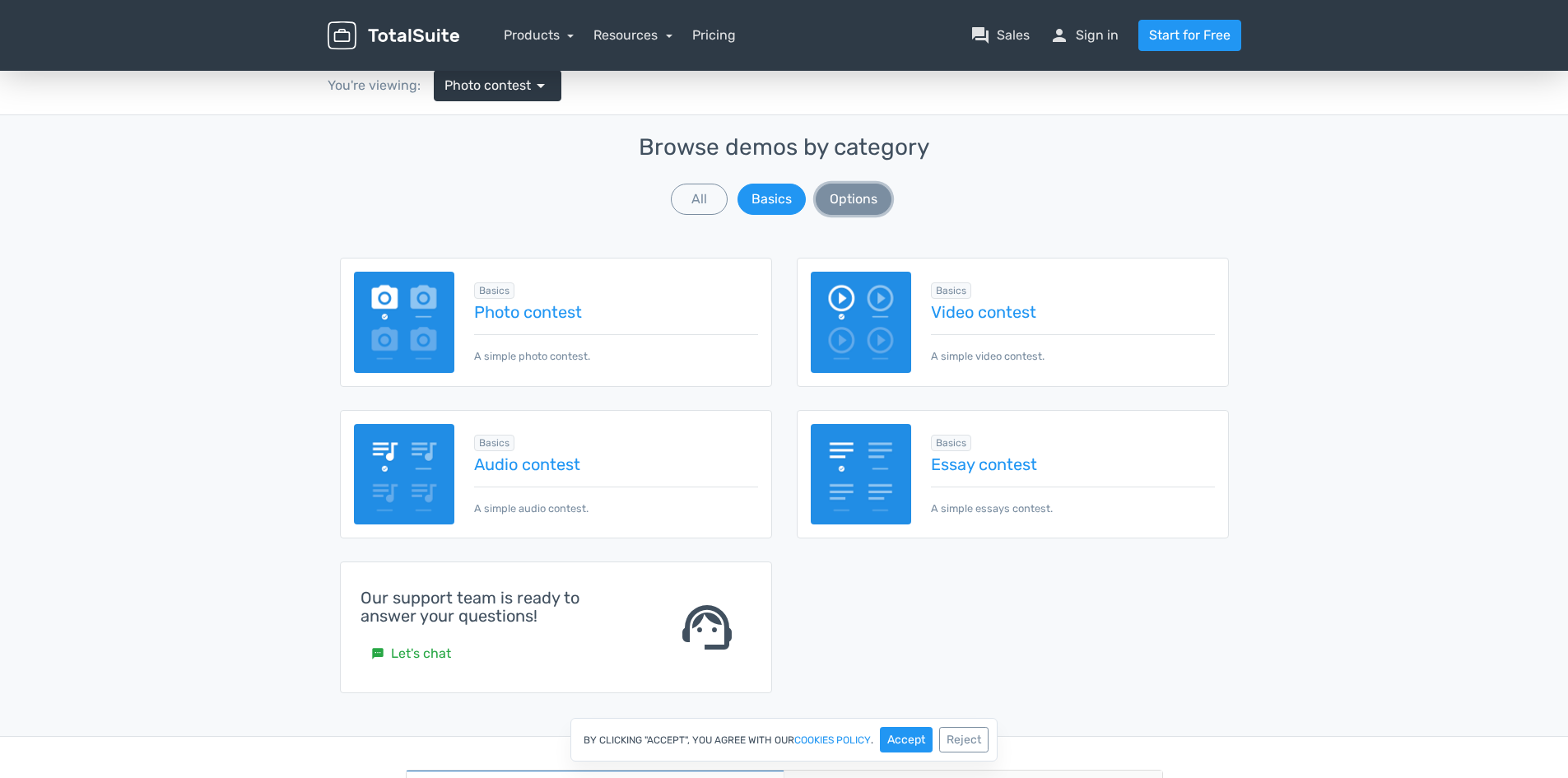
click at [847, 205] on button "Options" at bounding box center [853, 200] width 76 height 31
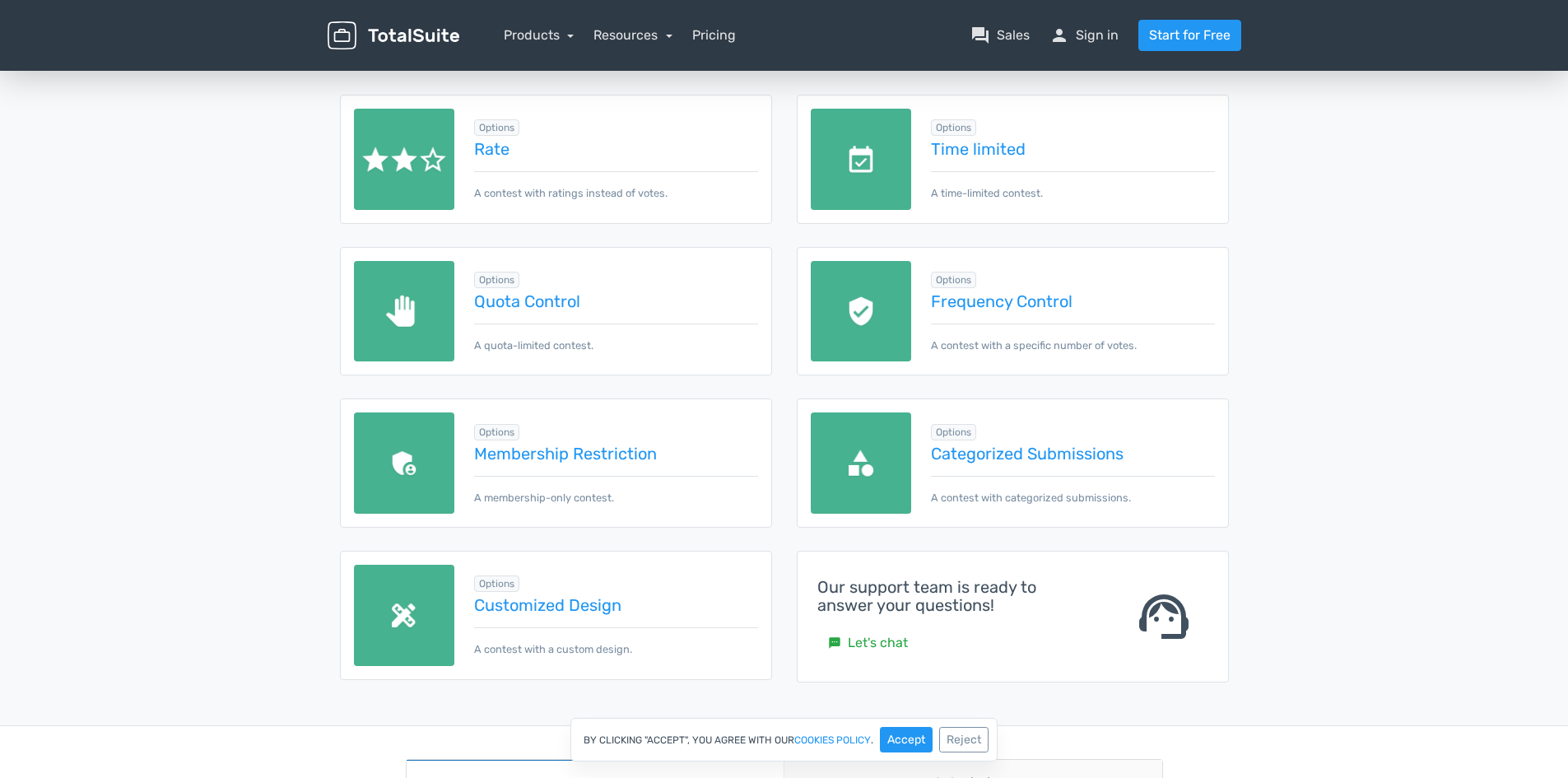
scroll to position [247, 0]
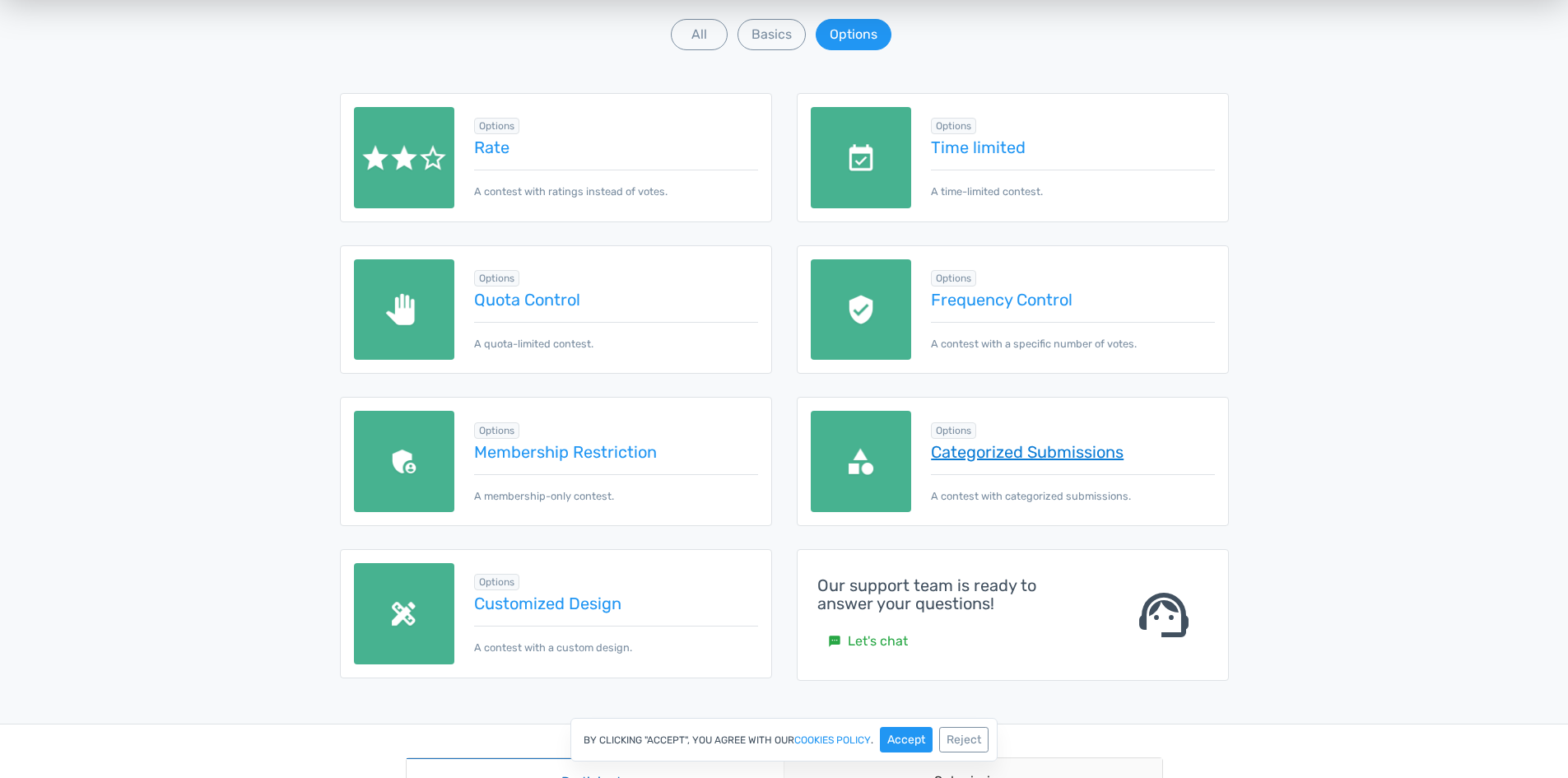
click at [1042, 452] on link "Categorized Submissions" at bounding box center [1072, 453] width 283 height 18
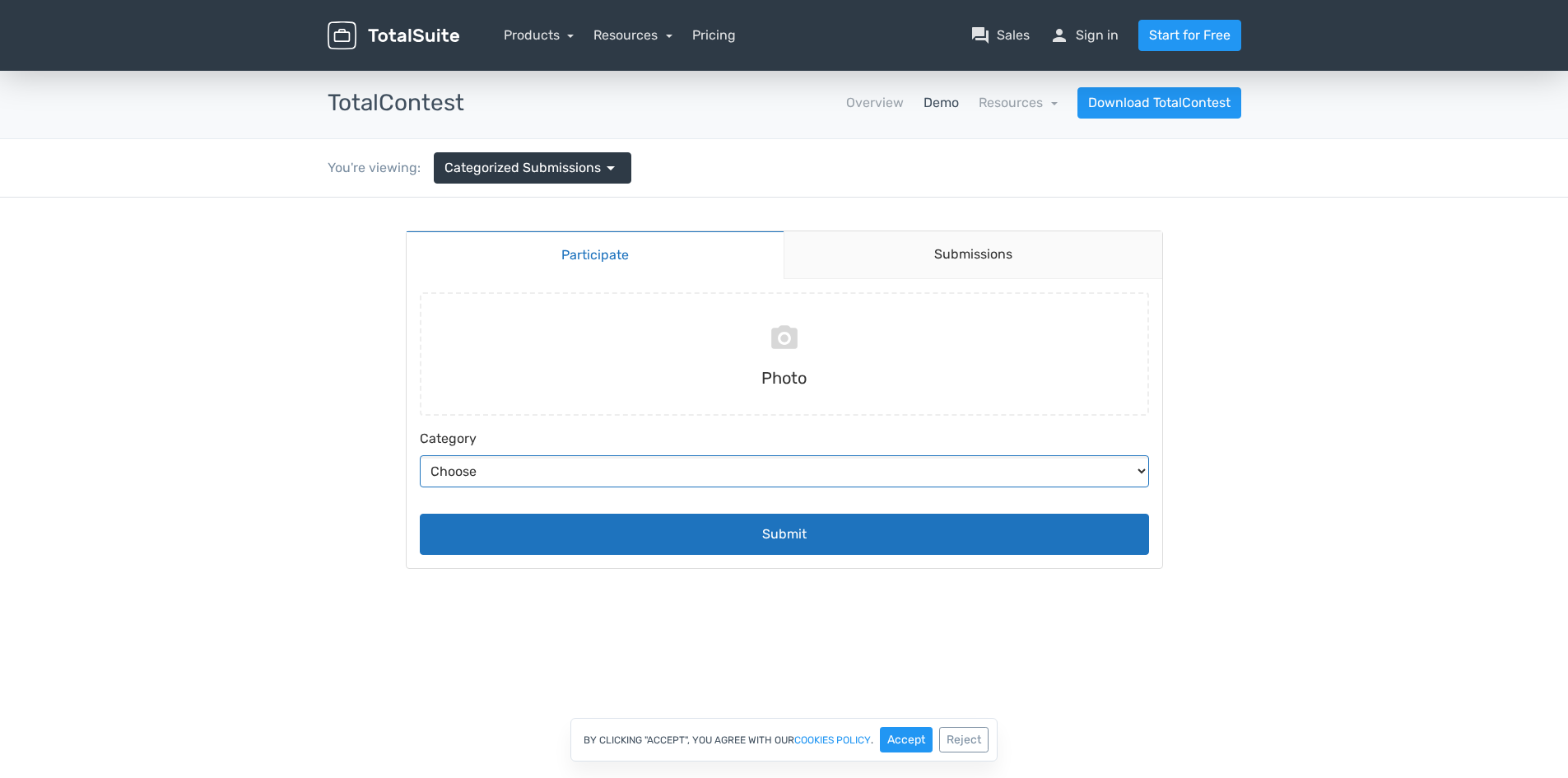
click at [549, 475] on select "Choose Abstract Humans Nature" at bounding box center [785, 471] width 730 height 32
select select "5"
click at [420, 456] on select "Choose Abstract Humans Nature" at bounding box center [785, 471] width 730 height 32
click at [989, 248] on link "Submissions" at bounding box center [973, 255] width 379 height 48
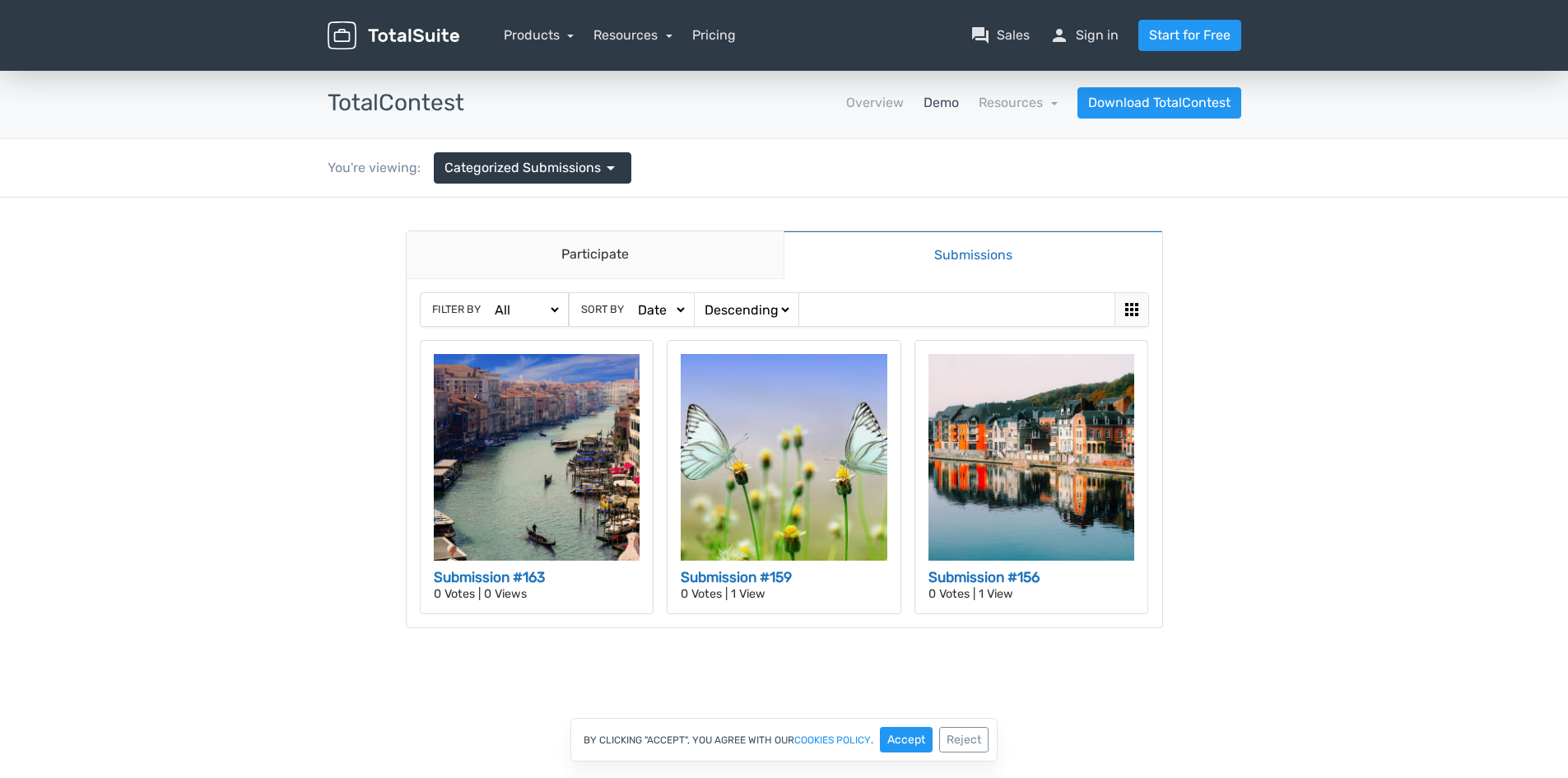
click at [548, 310] on select "All Abstract Humans Nature" at bounding box center [526, 310] width 70 height 18
select select "https://demos.totalsuite.net/totalcontest/contest/categorization/submissions/?c…"
click at [491, 301] on select "All Abstract Humans Nature" at bounding box center [526, 310] width 70 height 18
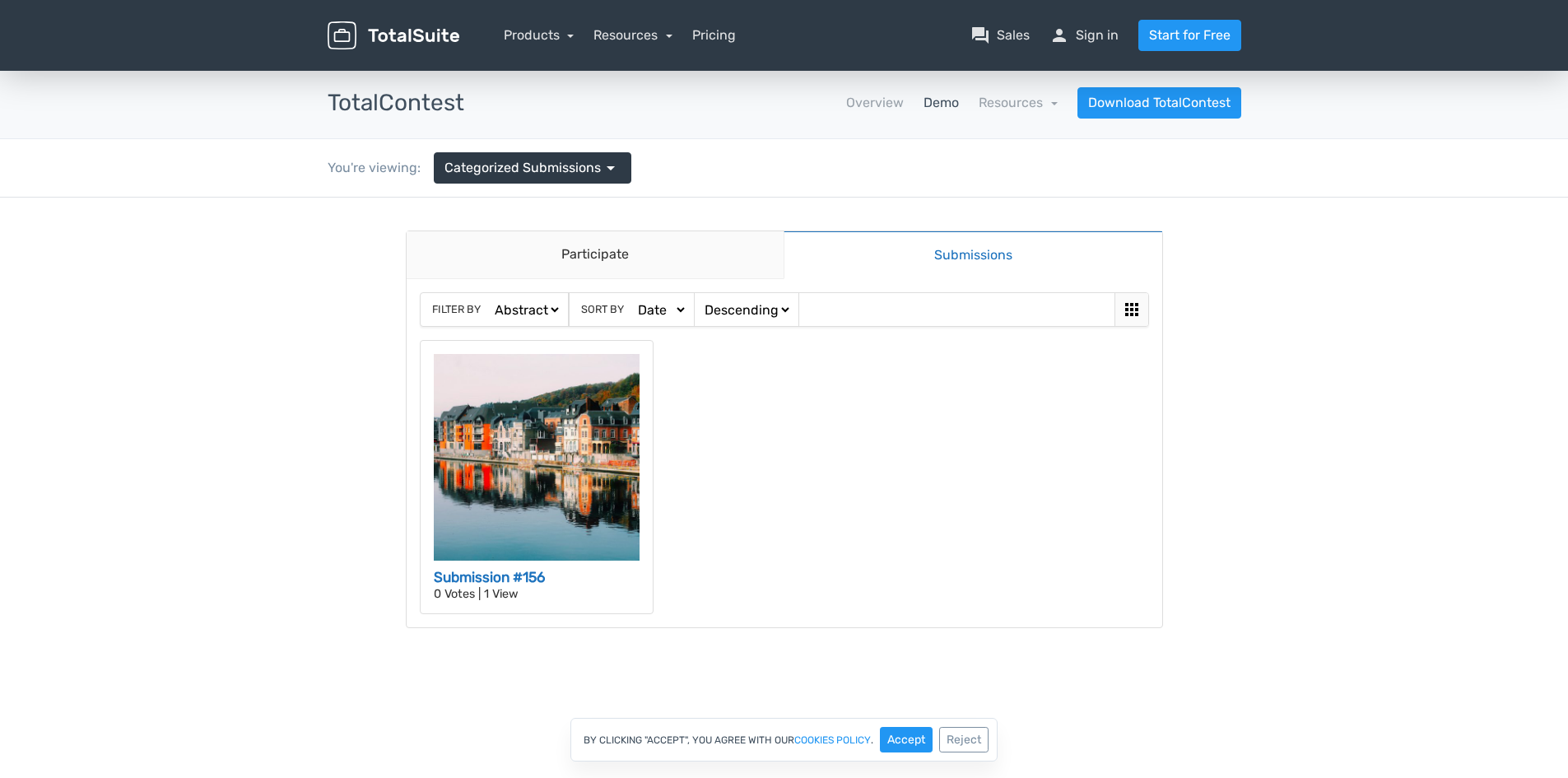
click at [549, 314] on select "All Abstract Humans Nature" at bounding box center [526, 310] width 70 height 18
click at [648, 312] on select "Date Views Votes Title" at bounding box center [660, 310] width 53 height 18
click at [747, 312] on select "Ascending Descending" at bounding box center [746, 310] width 90 height 18
click at [557, 310] on select "All Abstract Humans Nature" at bounding box center [526, 310] width 70 height 18
select select "https://demos.totalsuite.net/totalcontest/contest/categorization/submissions/?c…"
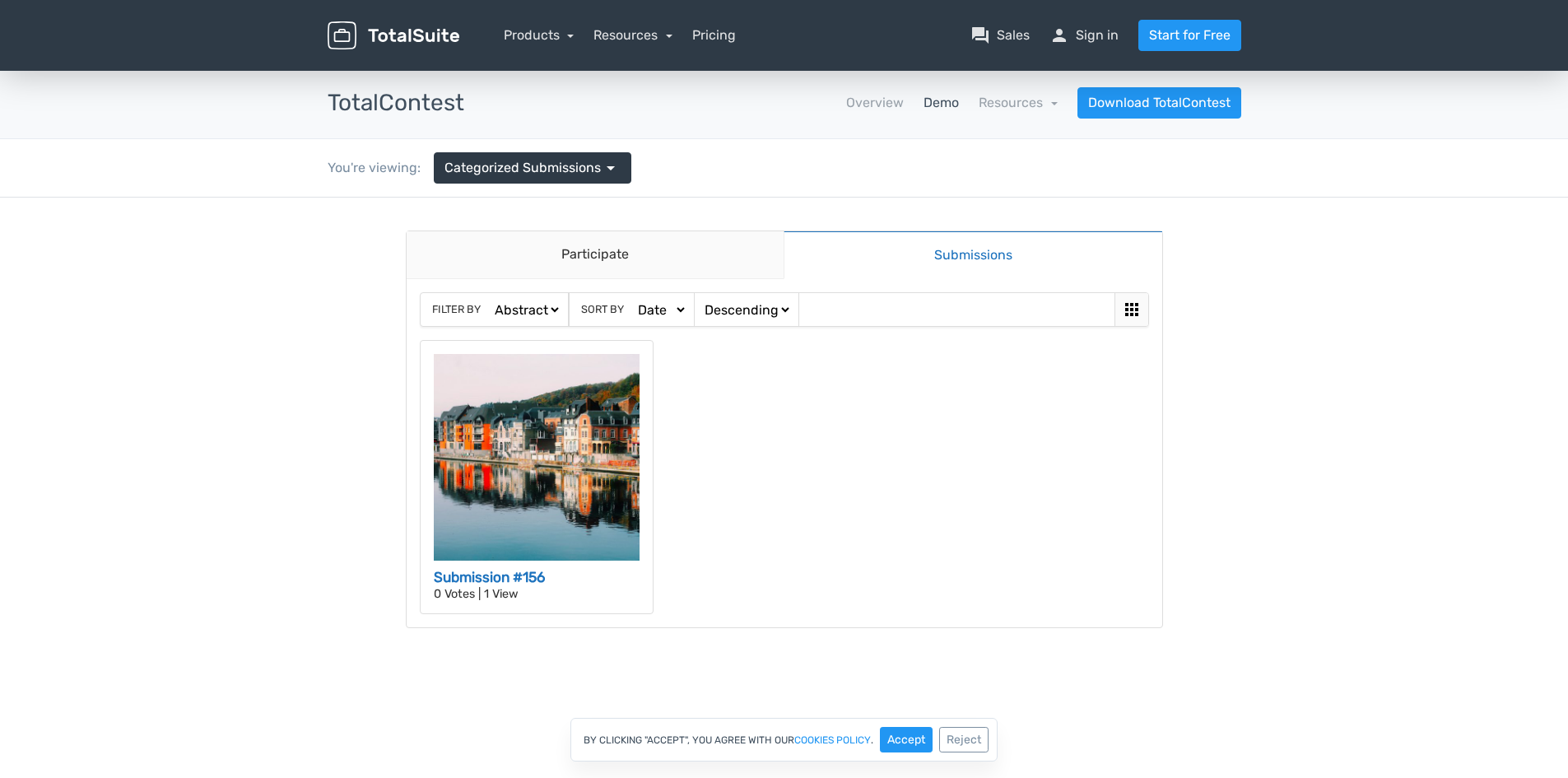
click at [491, 301] on select "All Abstract Humans Nature" at bounding box center [526, 310] width 70 height 18
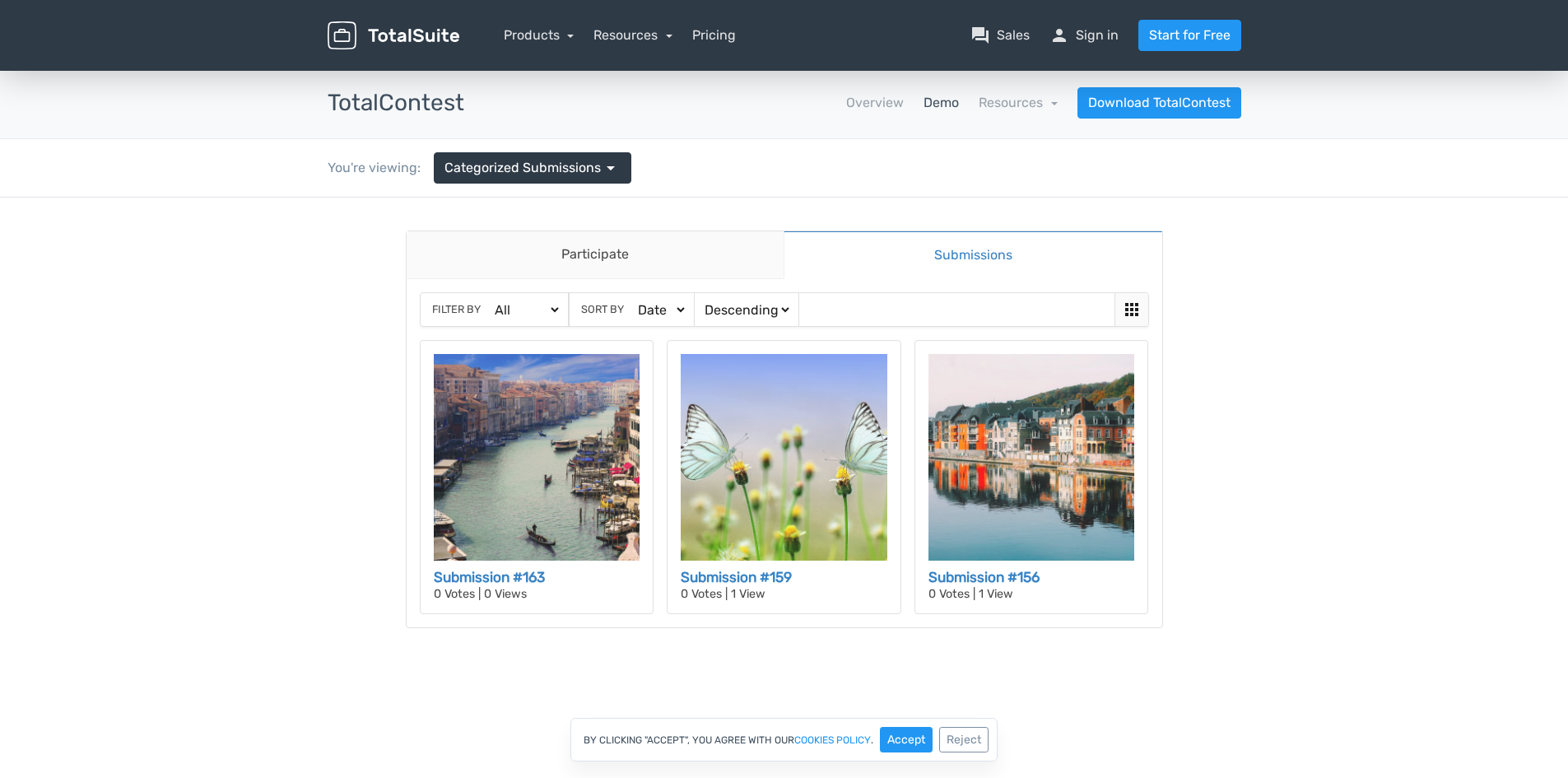
click at [675, 312] on select "Date Views Votes Title" at bounding box center [660, 310] width 53 height 18
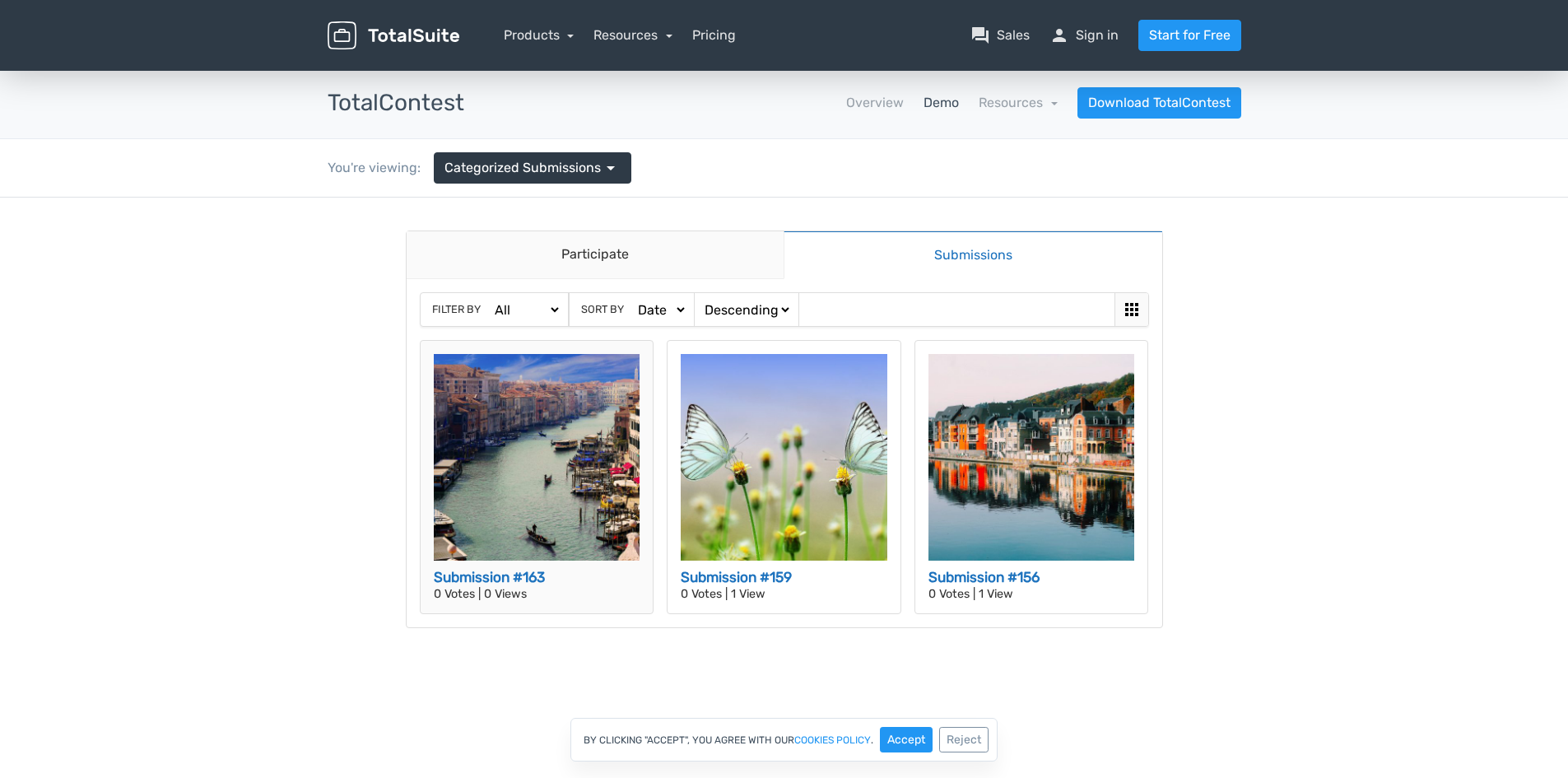
click at [555, 580] on h3 "Submission #163" at bounding box center [537, 577] width 207 height 21
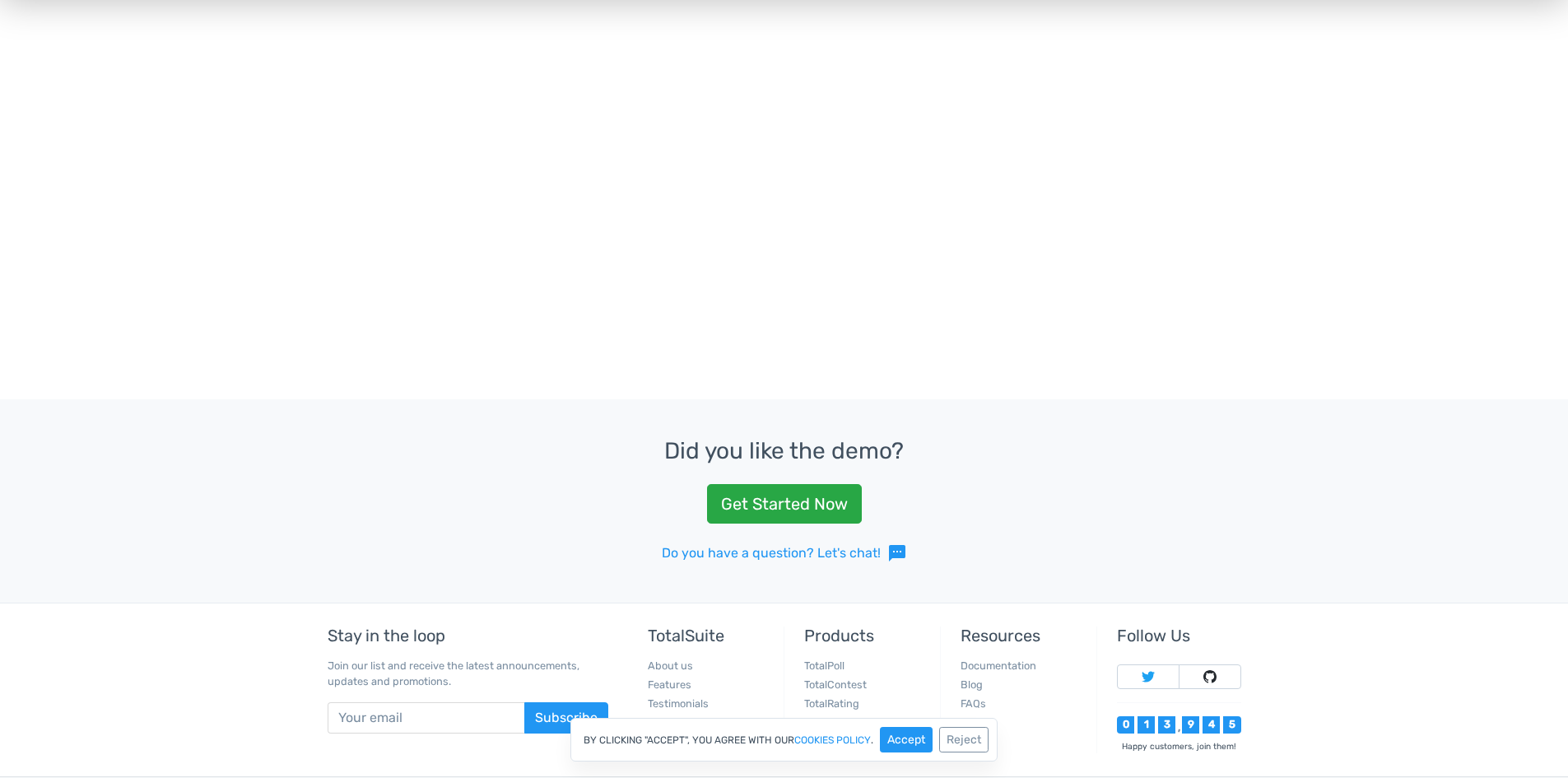
scroll to position [494, 0]
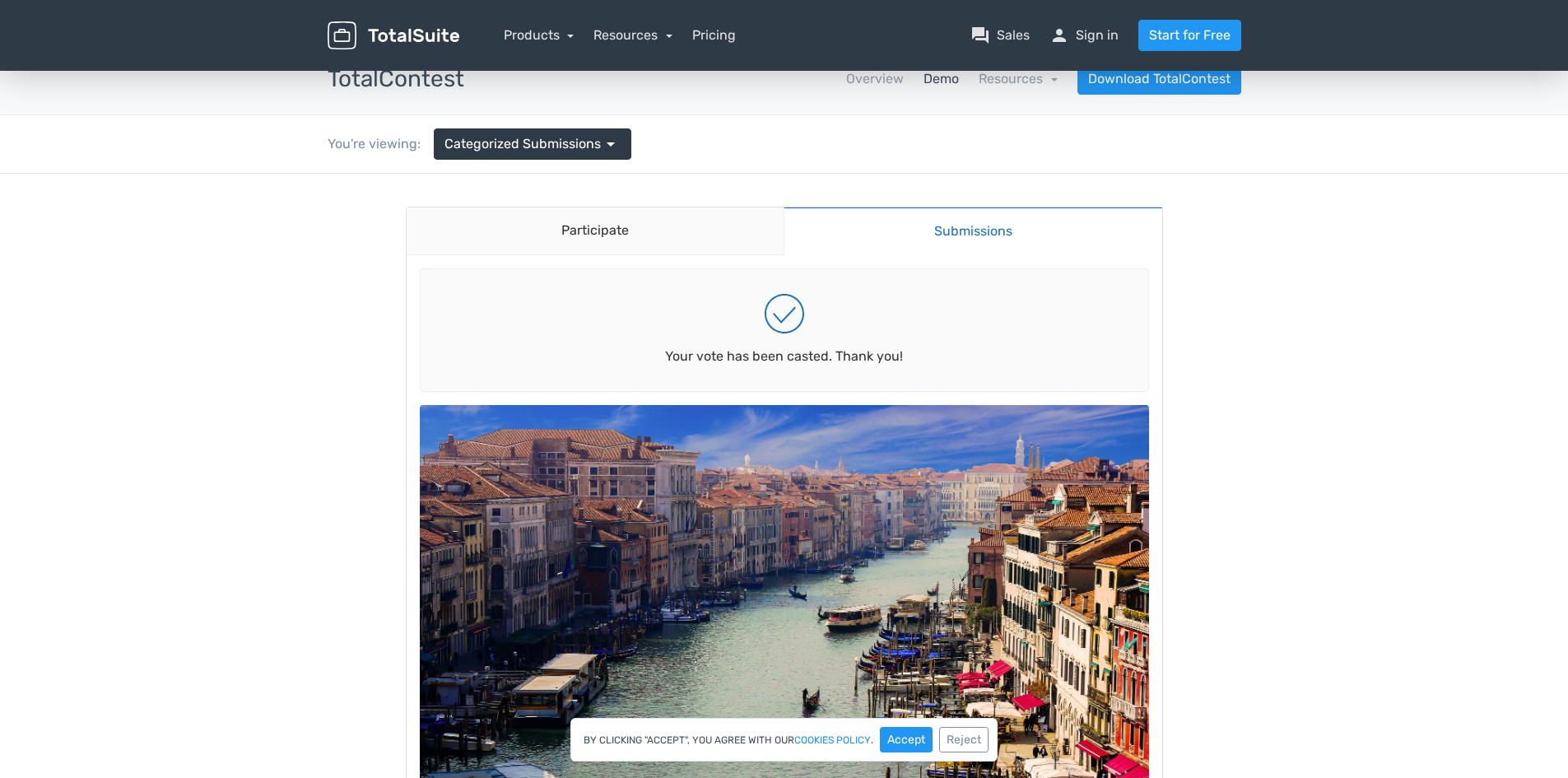
scroll to position [0, 0]
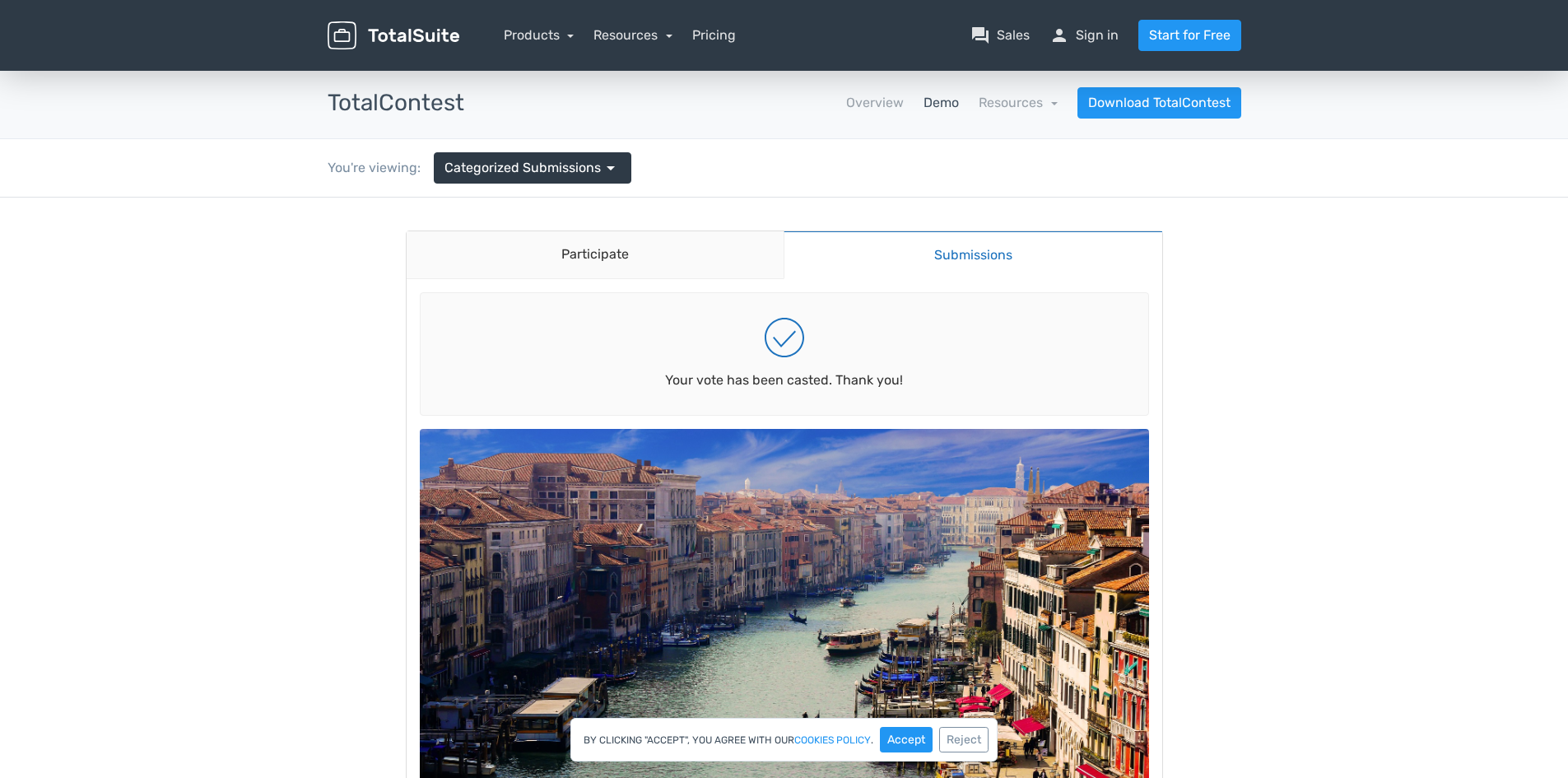
click at [870, 255] on link "Submissions" at bounding box center [973, 255] width 379 height 49
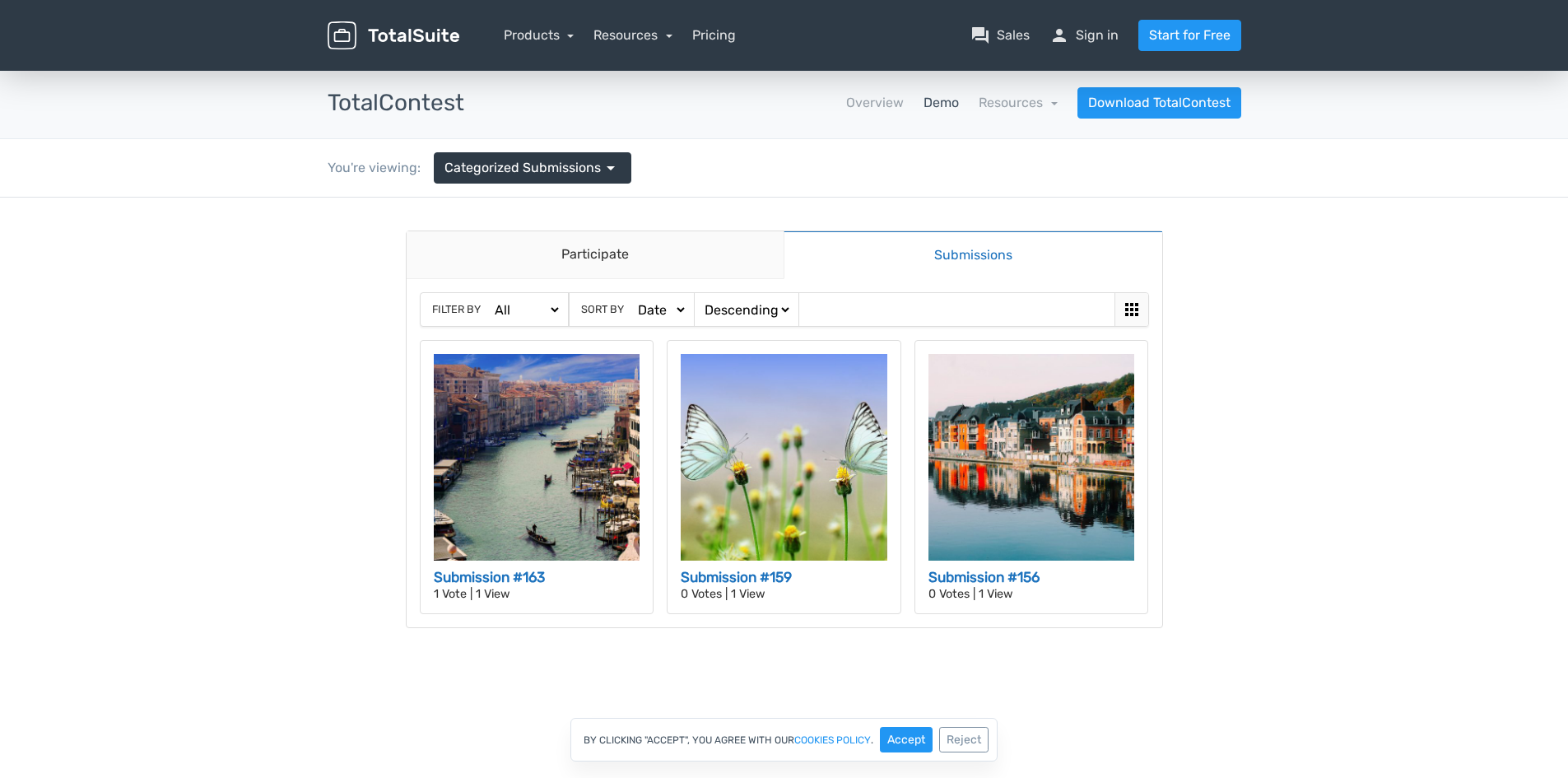
click at [531, 309] on select "All Abstract Humans Nature" at bounding box center [526, 310] width 70 height 18
select select "https://demos.totalsuite.net/totalcontest/contest/categorization/submissions/?c…"
click at [491, 301] on select "All Abstract Humans Nature" at bounding box center [526, 310] width 70 height 18
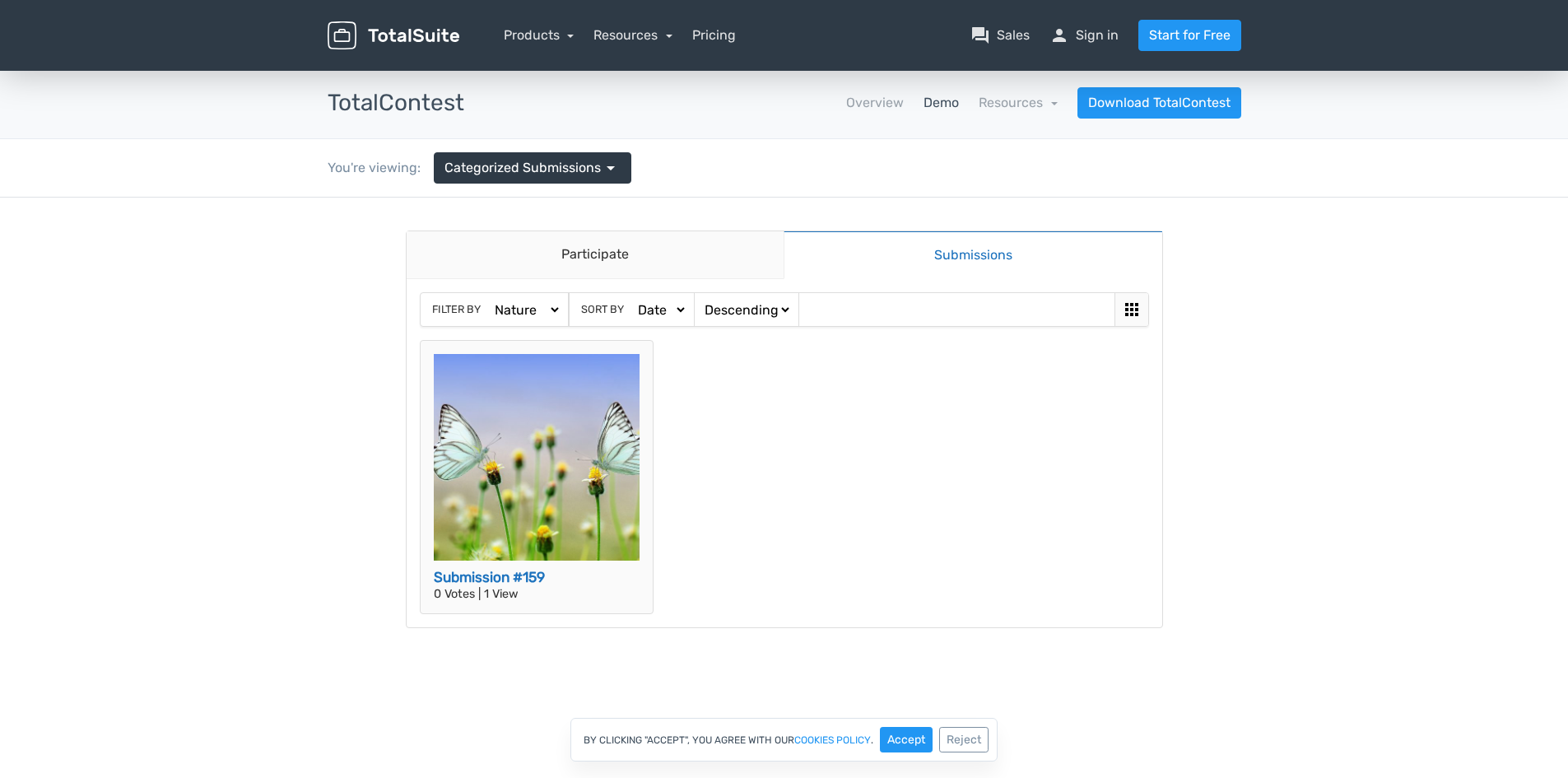
click at [587, 500] on img at bounding box center [537, 457] width 207 height 207
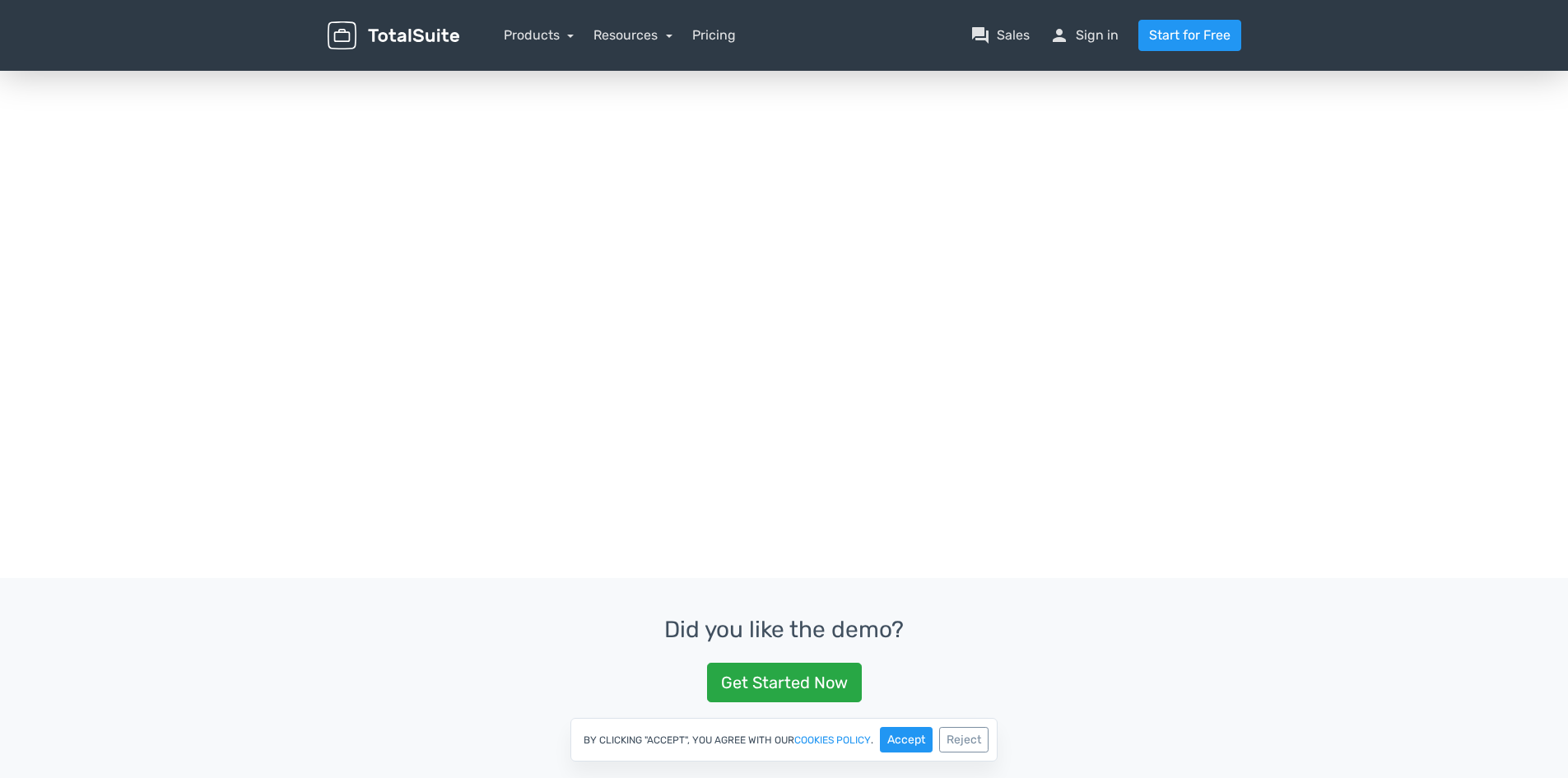
scroll to position [494, 0]
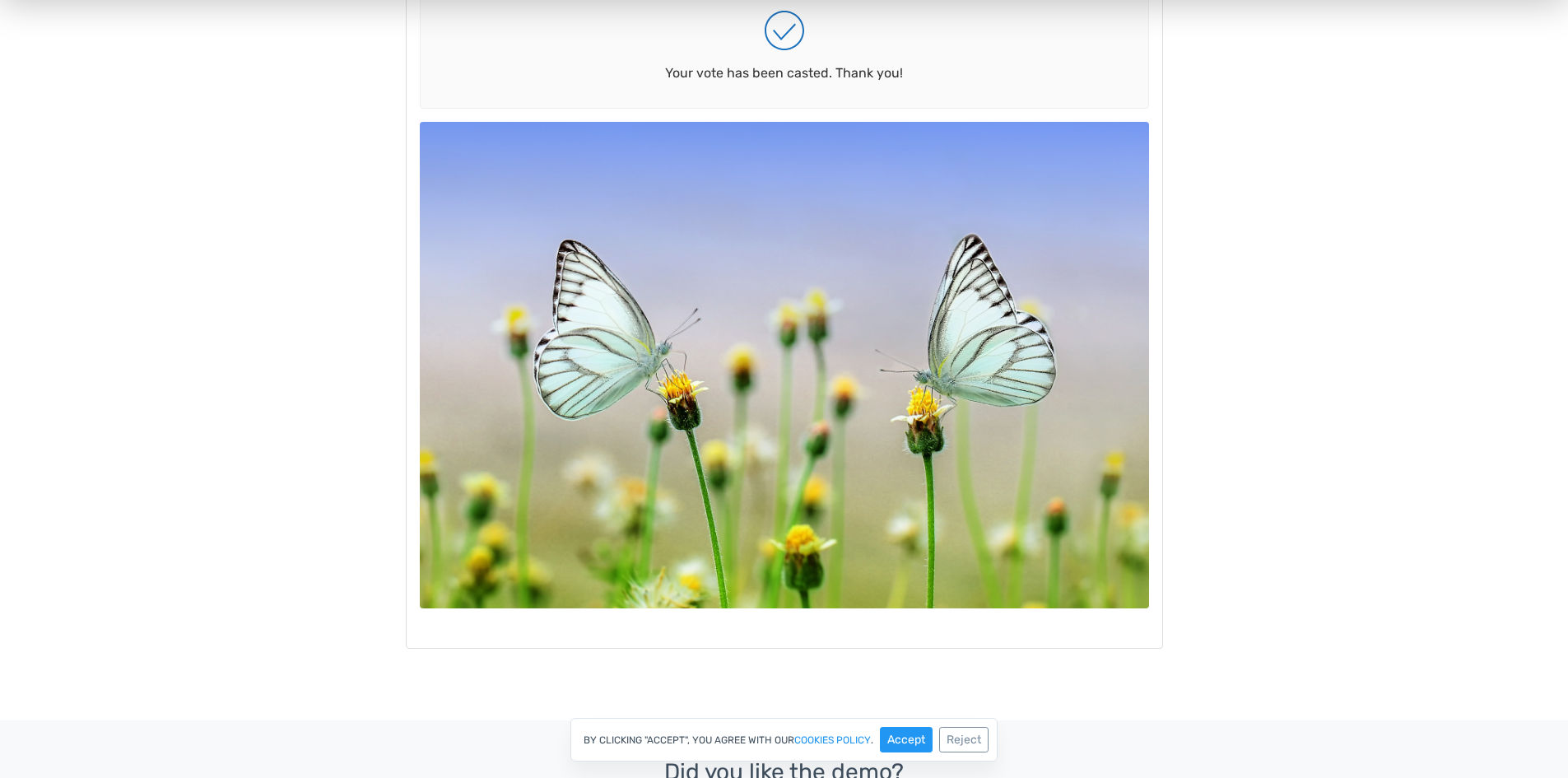
scroll to position [0, 0]
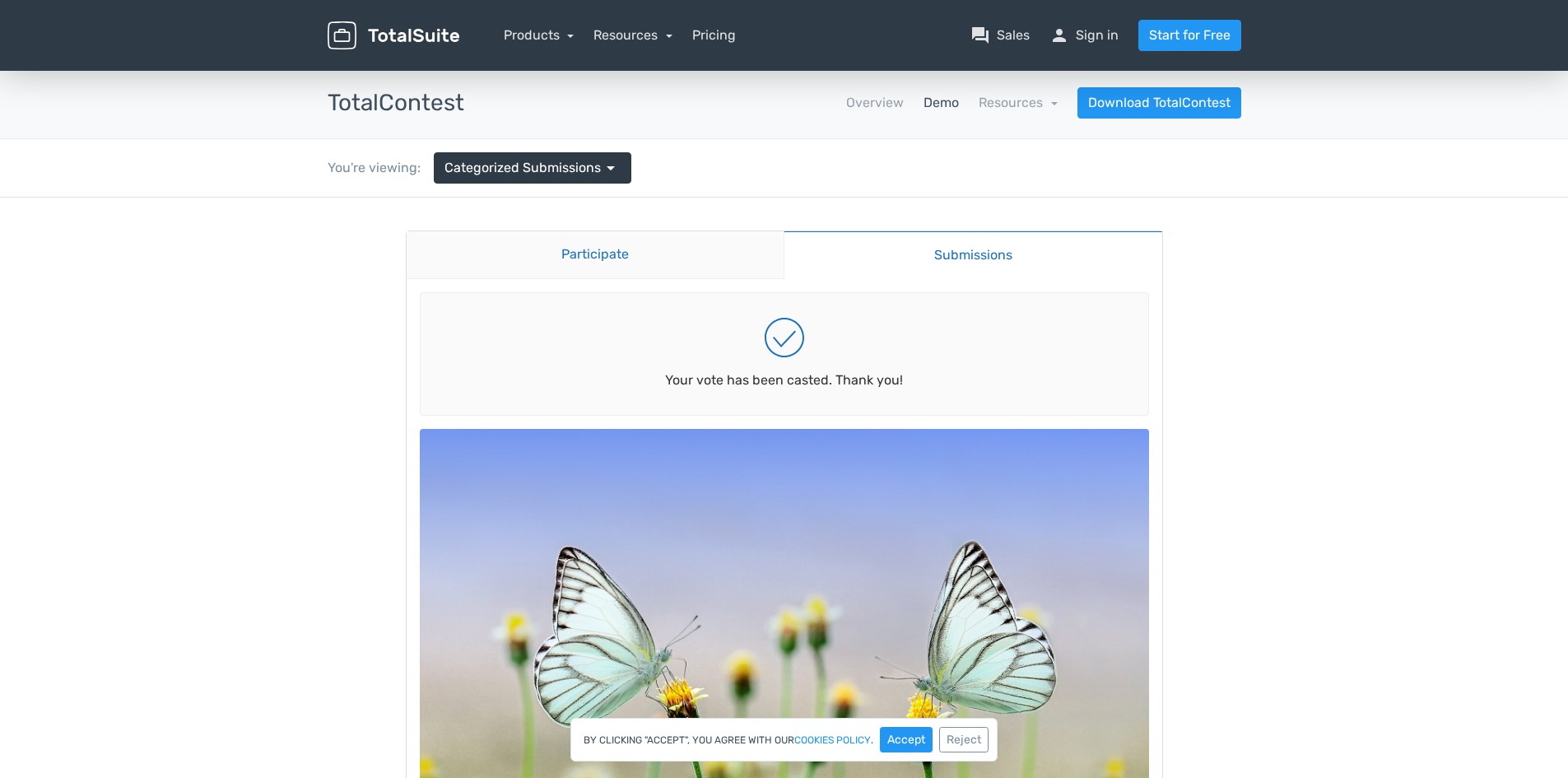
click at [619, 250] on link "Participate" at bounding box center [595, 255] width 378 height 48
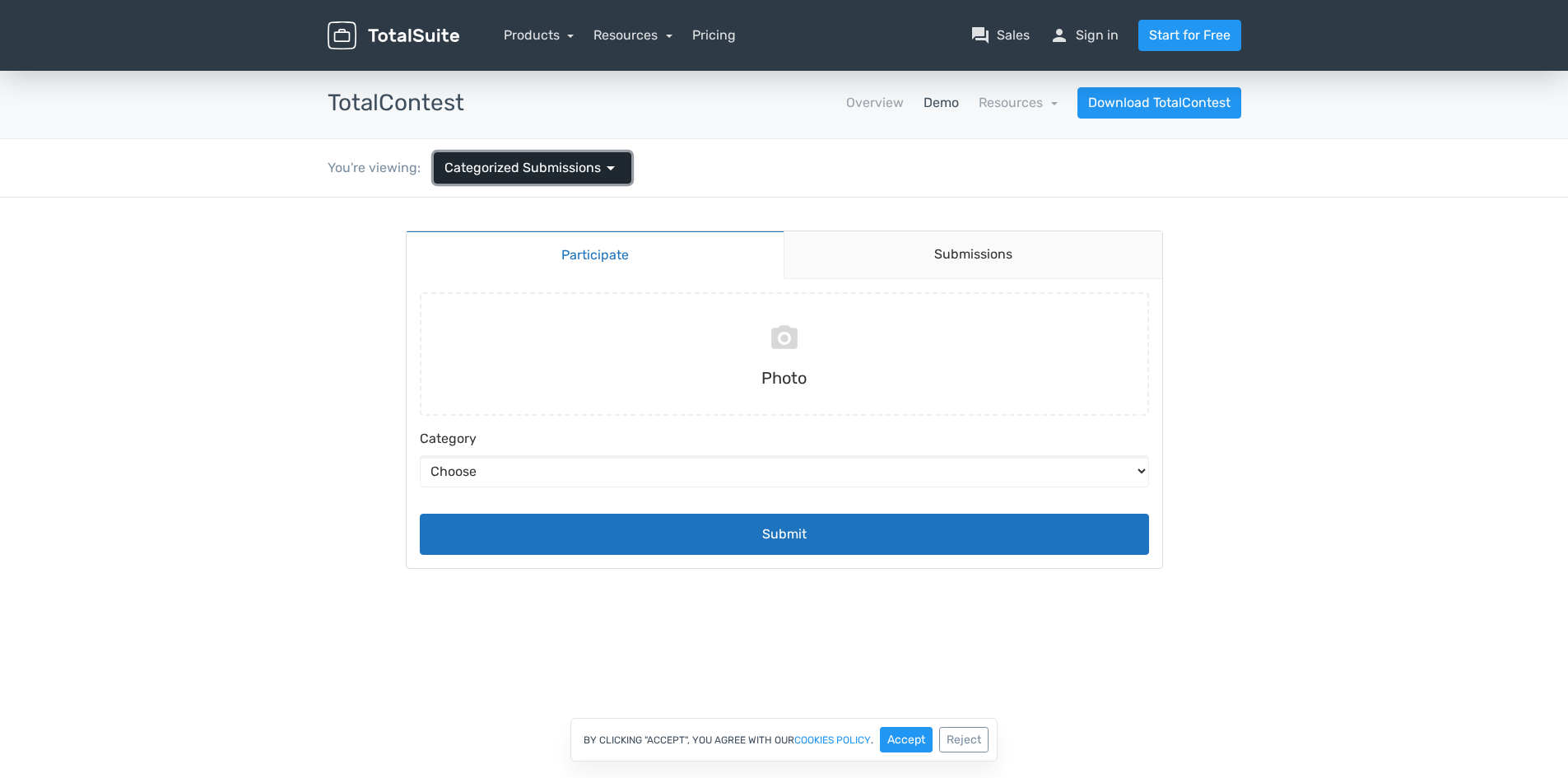
click at [601, 166] on span "arrow_drop_down" at bounding box center [610, 167] width 19 height 19
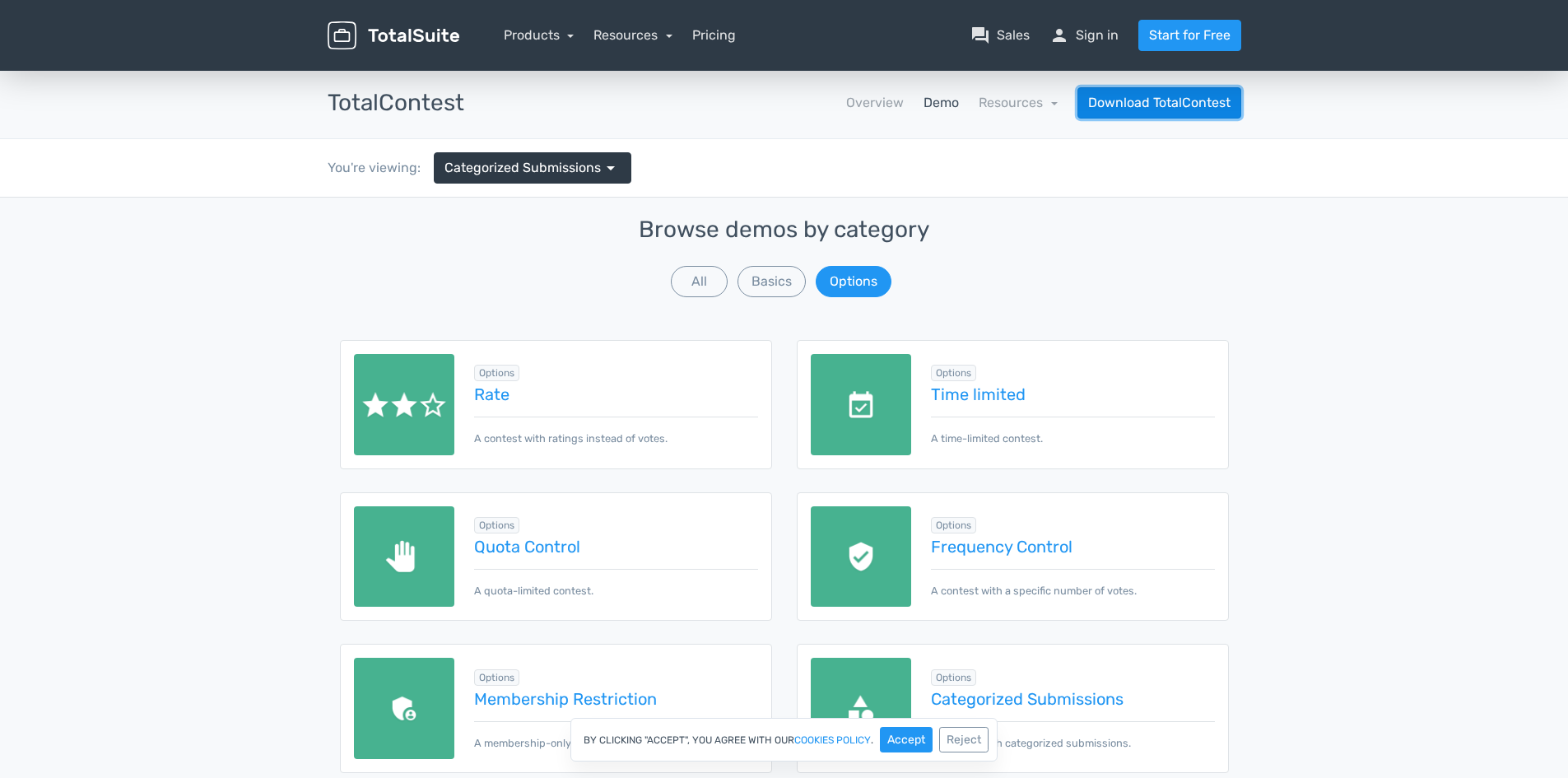
click at [1138, 103] on link "Download TotalContest" at bounding box center [1159, 103] width 163 height 31
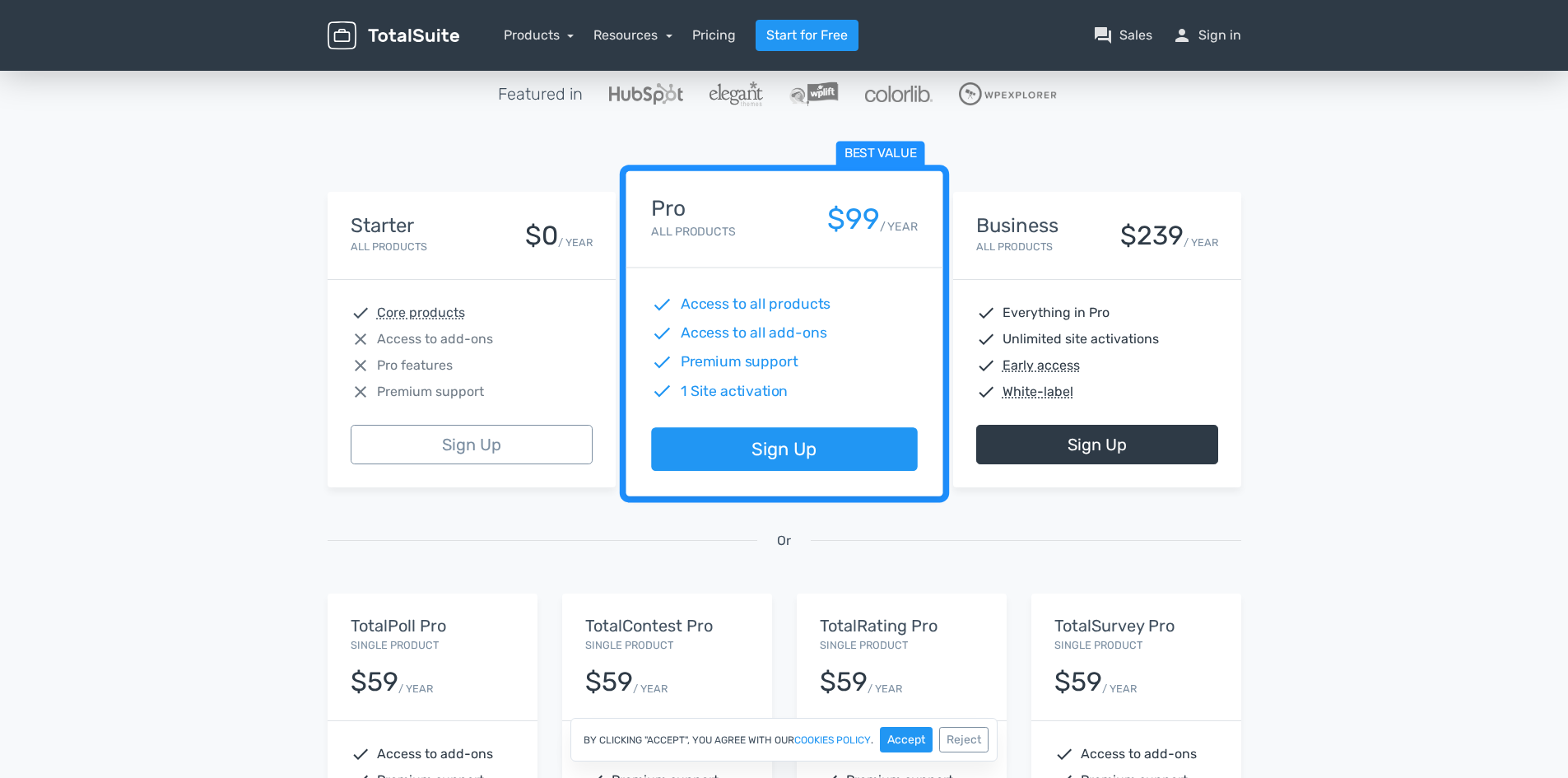
scroll to position [164, 0]
